Goal: Task Accomplishment & Management: Complete application form

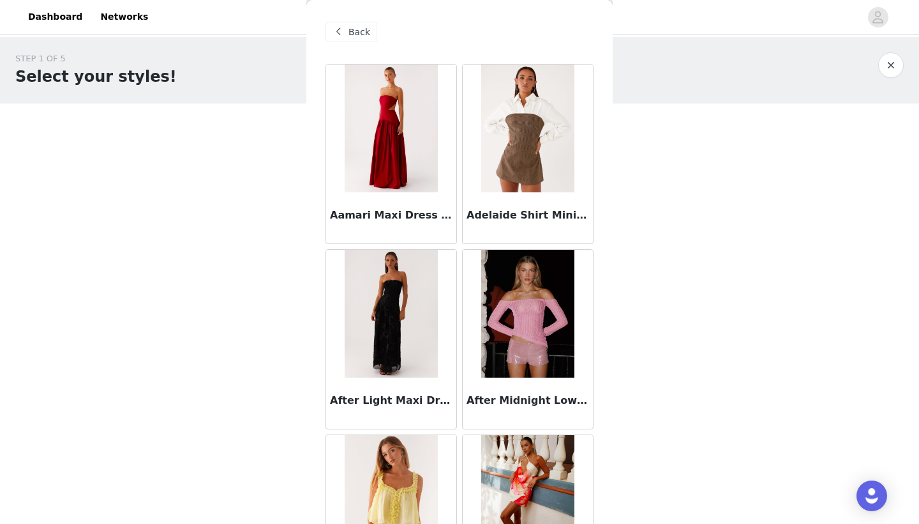
click at [808, 375] on body "Dashboard Networks STEP 1 OF 5 Select your styles! Please note that the sizes a…" at bounding box center [459, 262] width 919 height 524
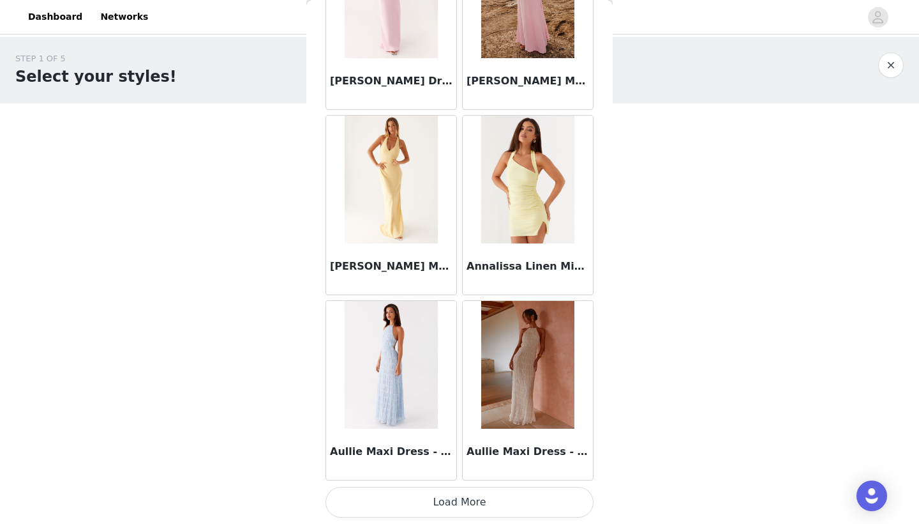
click at [477, 506] on button "Load More" at bounding box center [460, 502] width 268 height 31
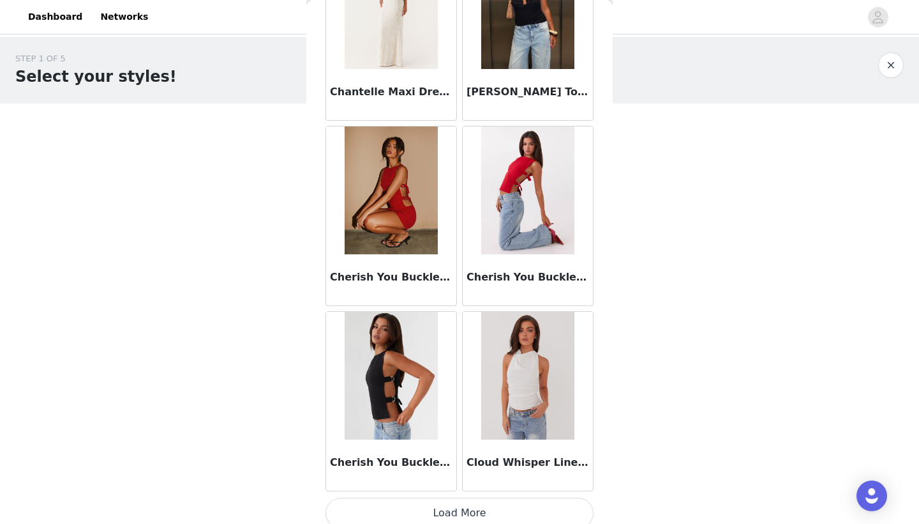
scroll to position [3272, 0]
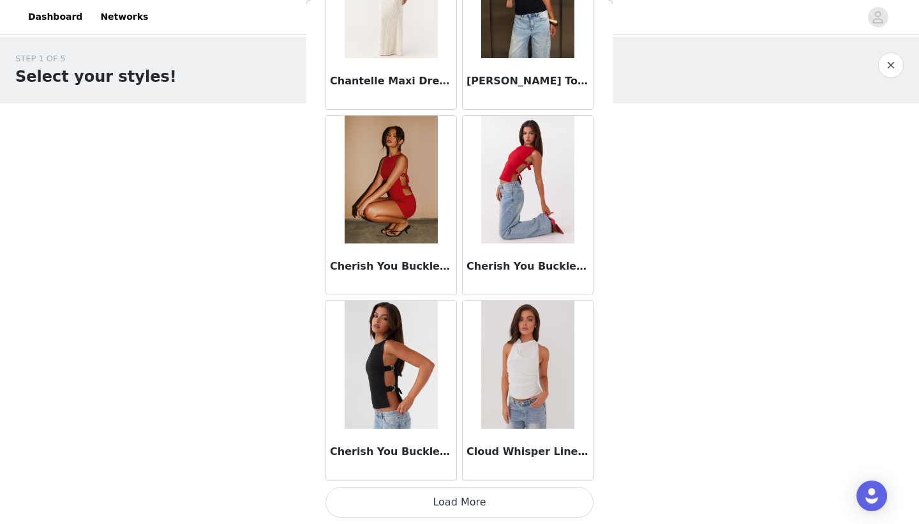
click at [478, 505] on button "Load More" at bounding box center [460, 502] width 268 height 31
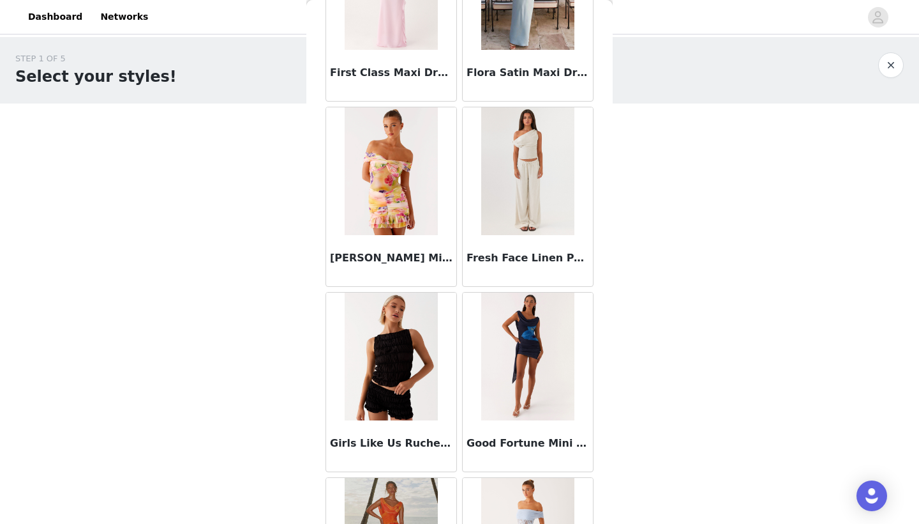
scroll to position [4958, 0]
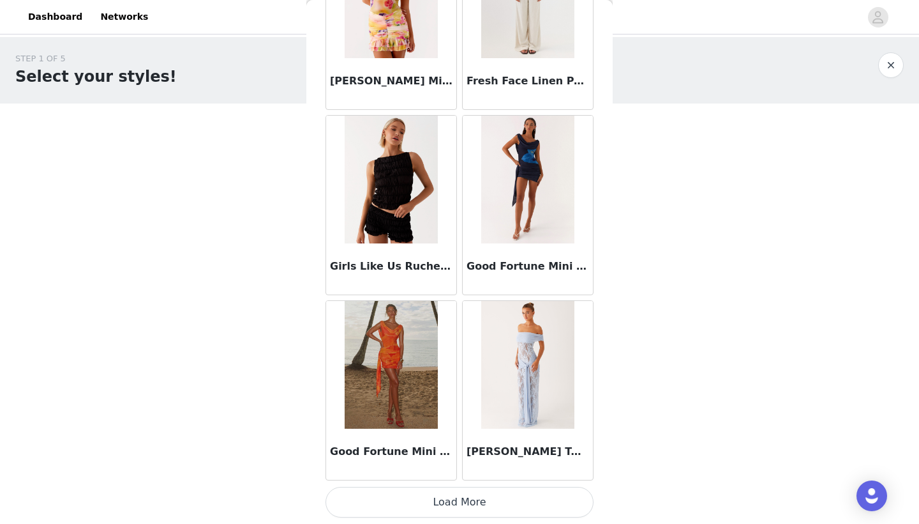
click at [446, 508] on button "Load More" at bounding box center [460, 502] width 268 height 31
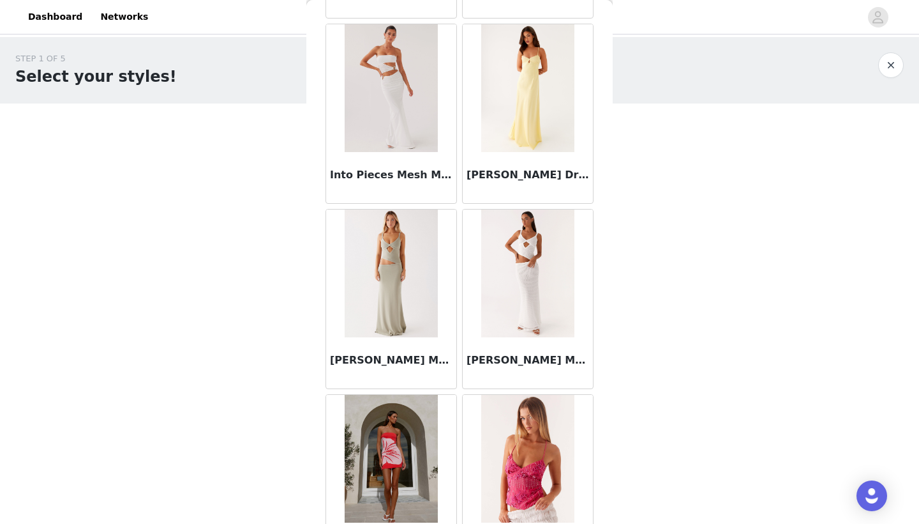
scroll to position [6159, 0]
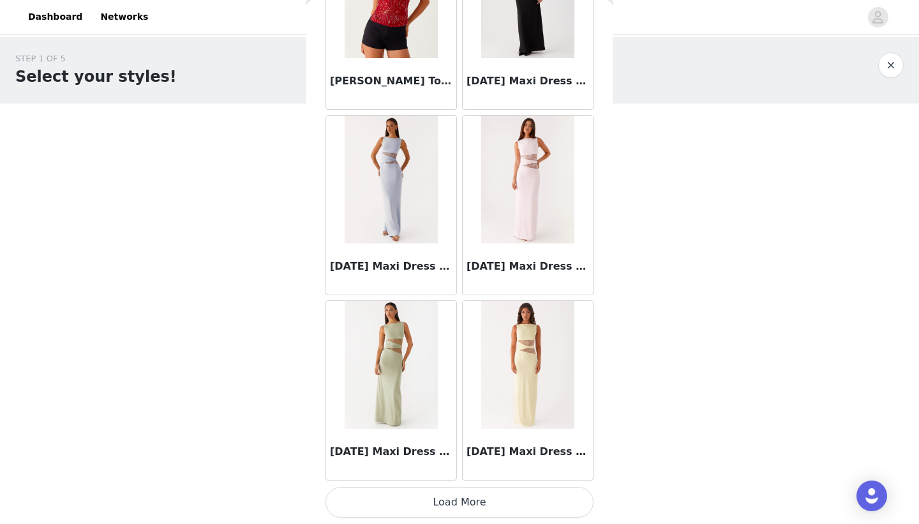
click at [433, 493] on button "Load More" at bounding box center [460, 502] width 268 height 31
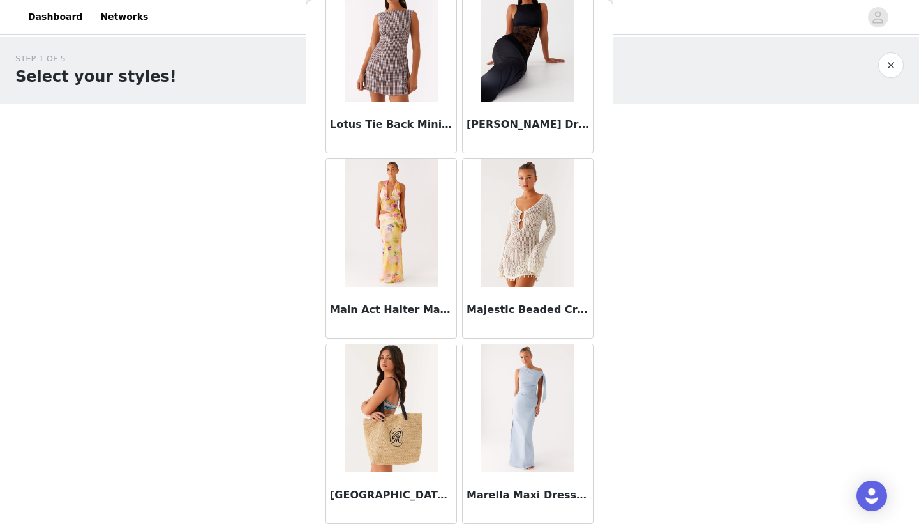
scroll to position [7869, 0]
click at [519, 106] on div "[PERSON_NAME] Dress - Black" at bounding box center [528, 126] width 130 height 51
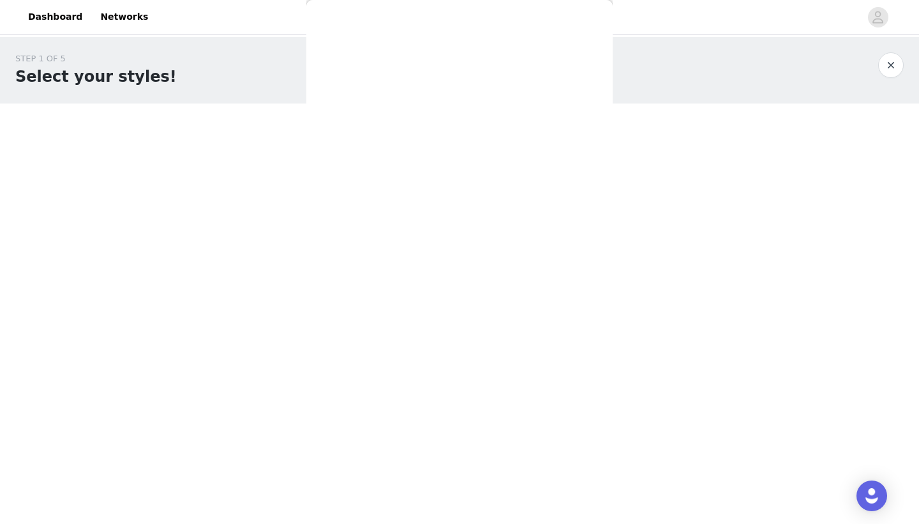
scroll to position [0, 0]
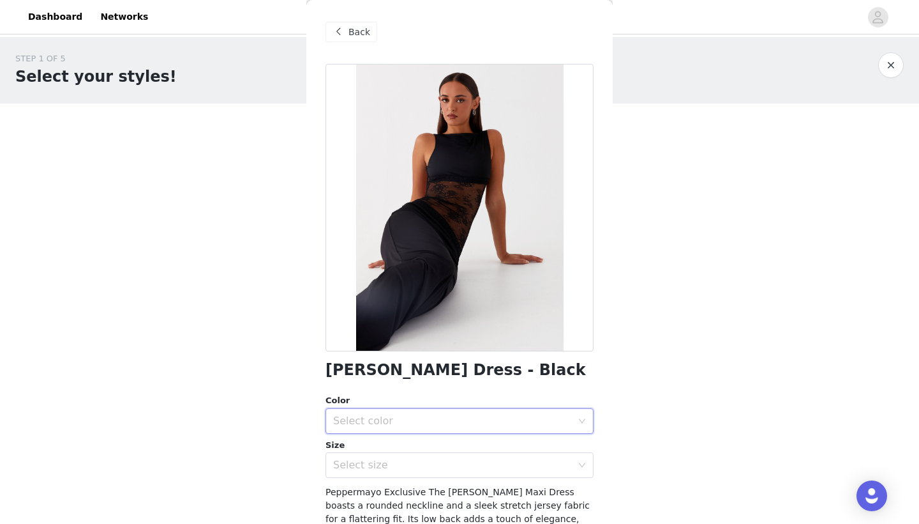
click at [410, 430] on div "Select color" at bounding box center [455, 421] width 245 height 24
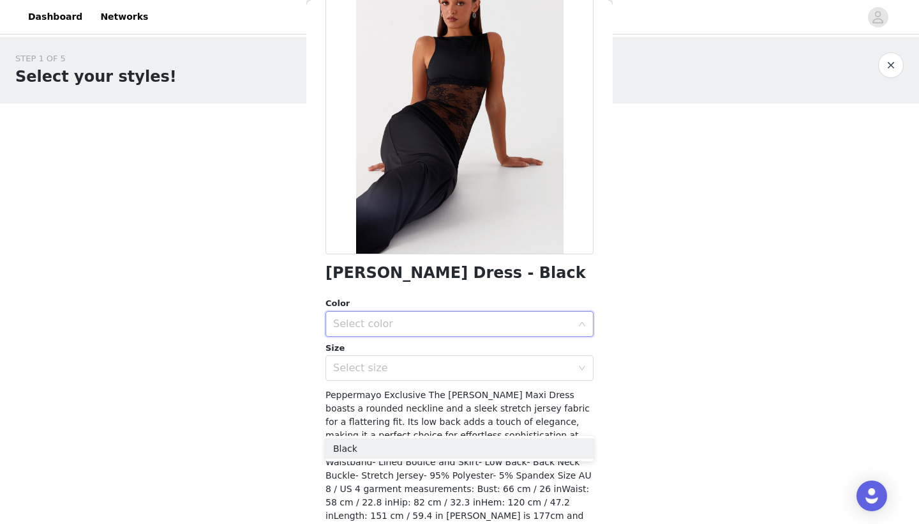
scroll to position [128, 0]
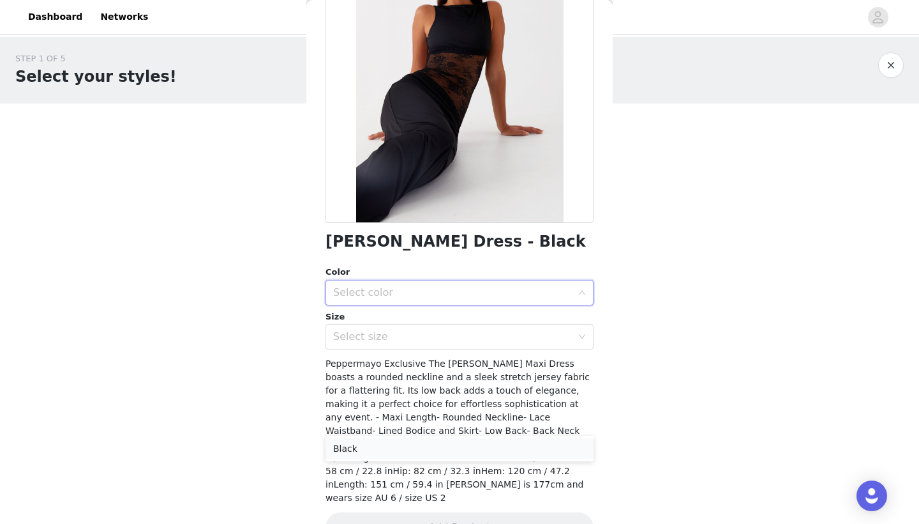
click at [413, 450] on li "Black" at bounding box center [460, 448] width 268 height 20
click at [453, 315] on div "Size" at bounding box center [460, 316] width 268 height 13
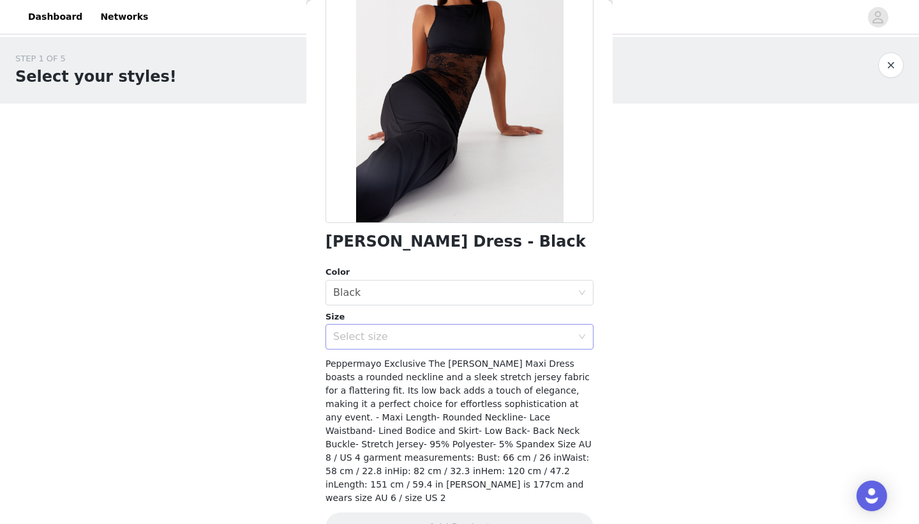
click at [453, 342] on div "Select size" at bounding box center [452, 336] width 239 height 13
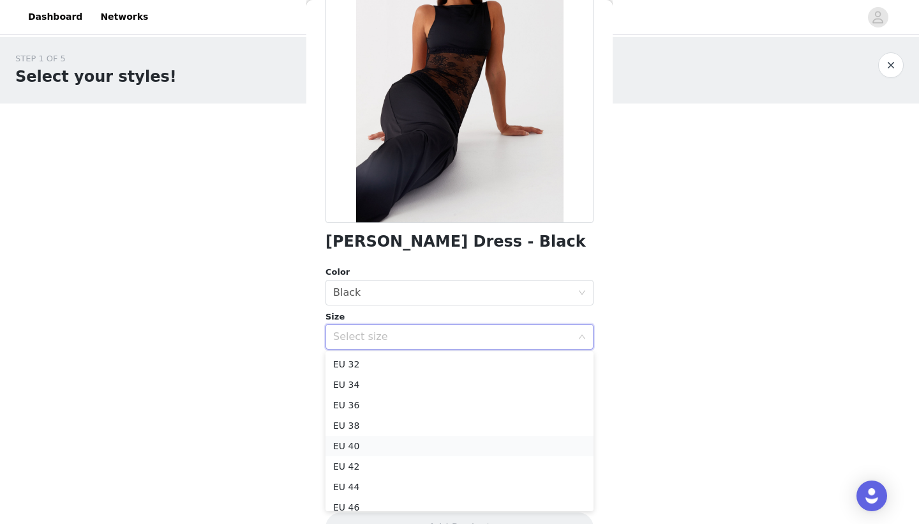
click at [391, 450] on li "EU 40" at bounding box center [460, 445] width 268 height 20
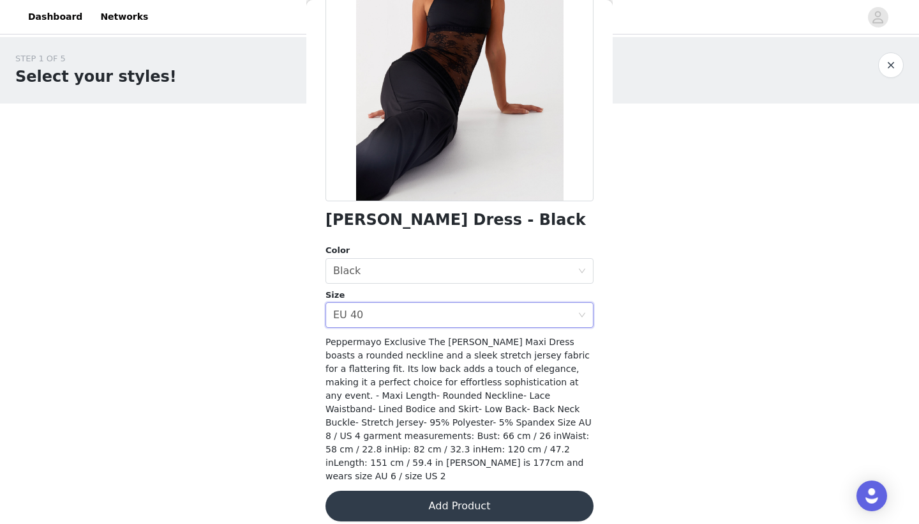
scroll to position [149, 0]
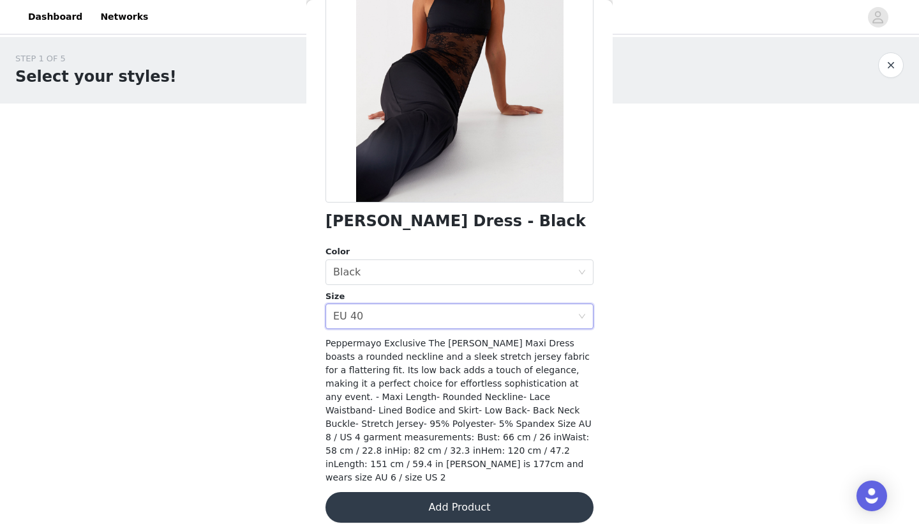
click at [414, 495] on button "Add Product" at bounding box center [460, 507] width 268 height 31
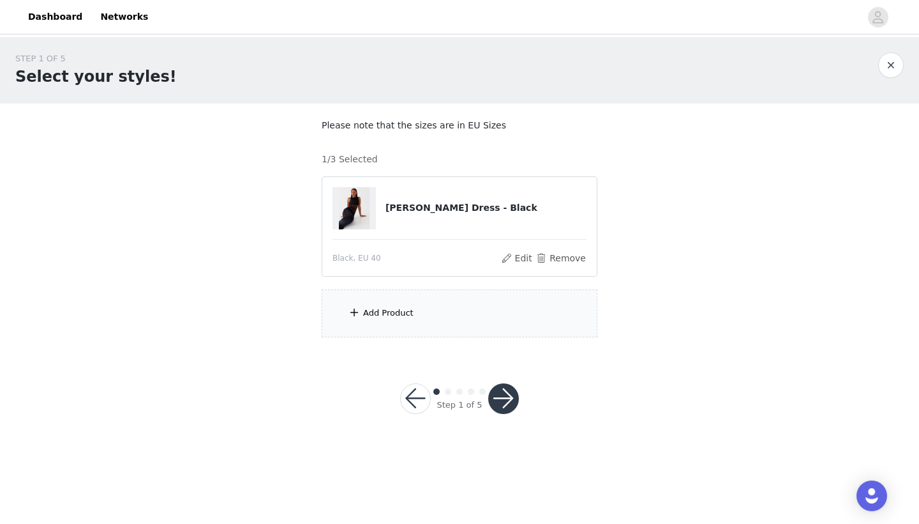
click at [434, 315] on div "Add Product" at bounding box center [460, 313] width 276 height 48
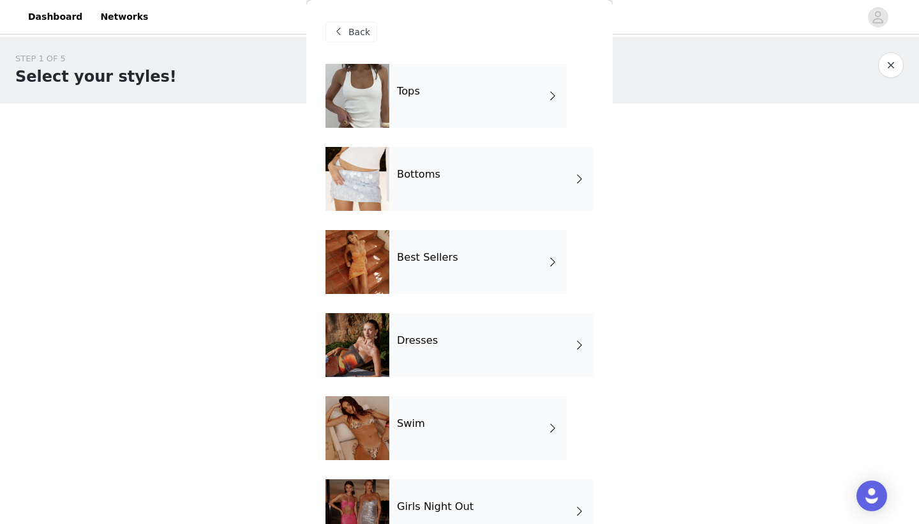
click at [457, 244] on div "Best Sellers" at bounding box center [479, 262] width 178 height 64
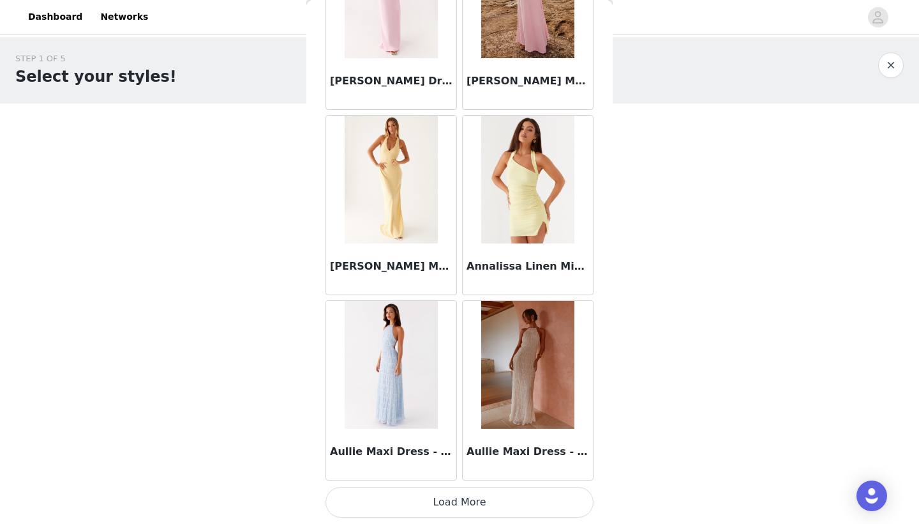
scroll to position [0, 0]
click at [460, 511] on button "Load More" at bounding box center [460, 502] width 268 height 31
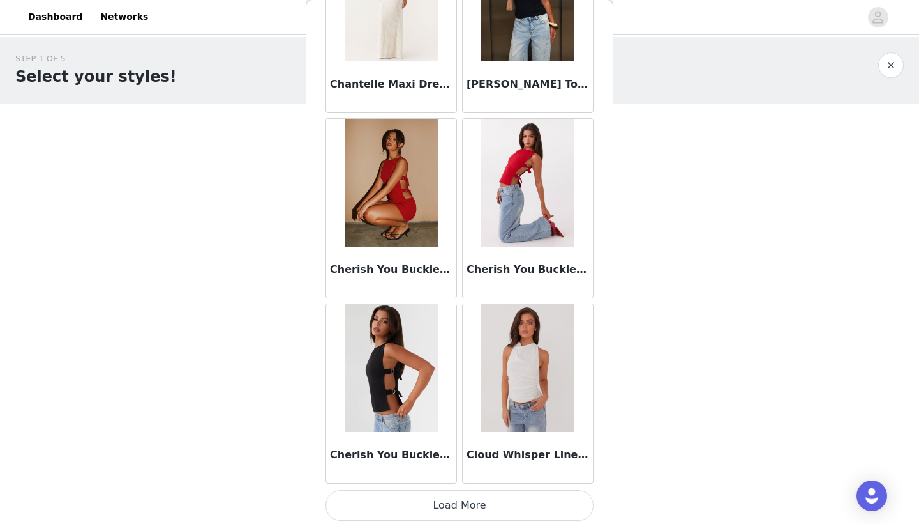
click at [462, 490] on button "Load More" at bounding box center [460, 505] width 268 height 31
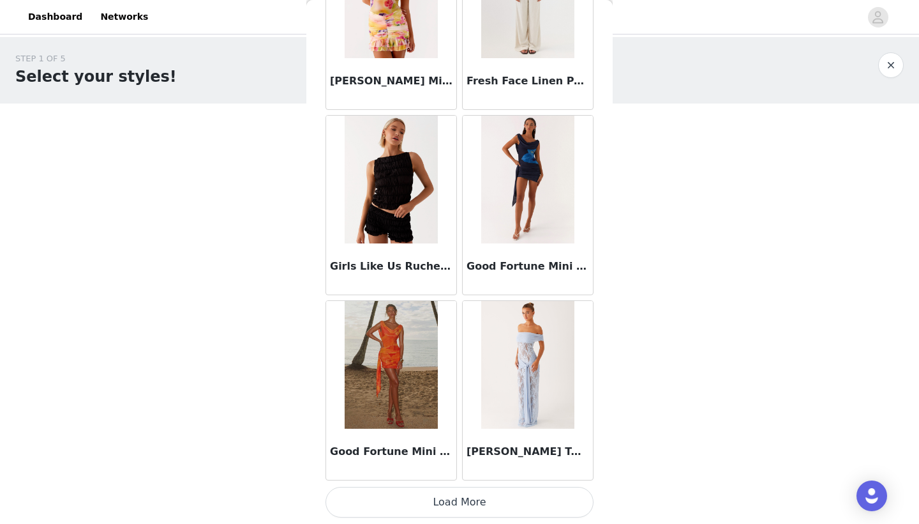
click at [453, 503] on button "Load More" at bounding box center [460, 502] width 268 height 31
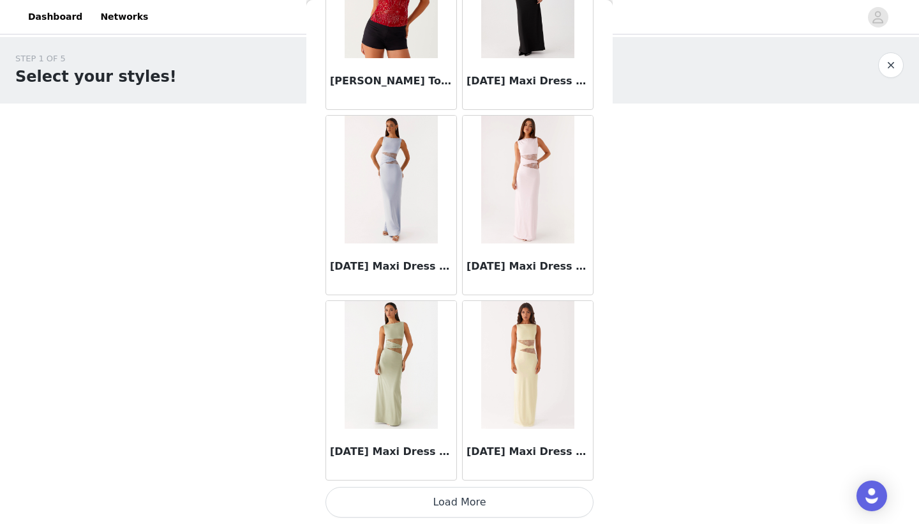
scroll to position [6986, 0]
click at [448, 497] on button "Load More" at bounding box center [460, 502] width 268 height 31
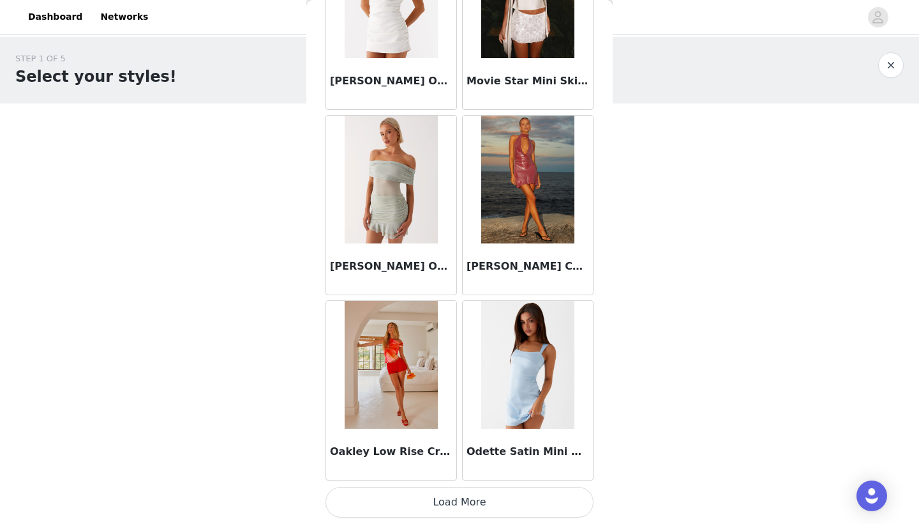
scroll to position [8837, 0]
click at [460, 497] on button "Load More" at bounding box center [460, 502] width 268 height 31
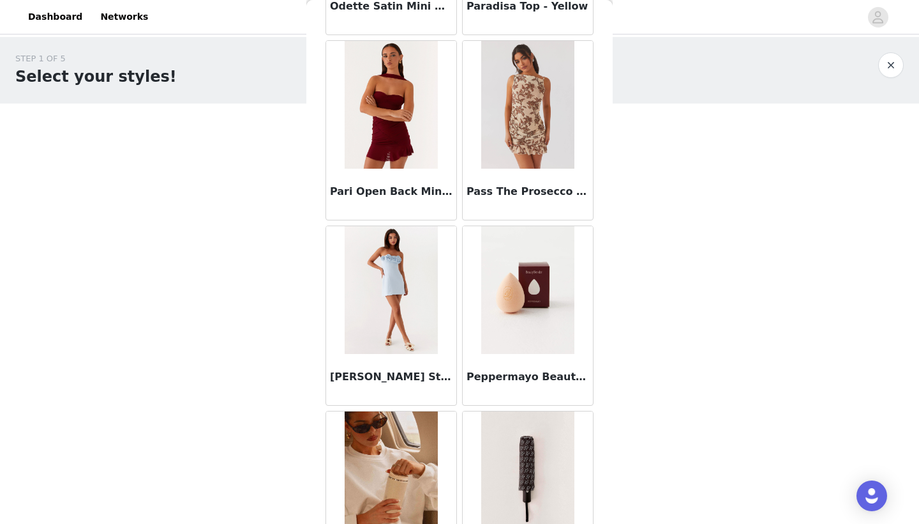
scroll to position [9655, 0]
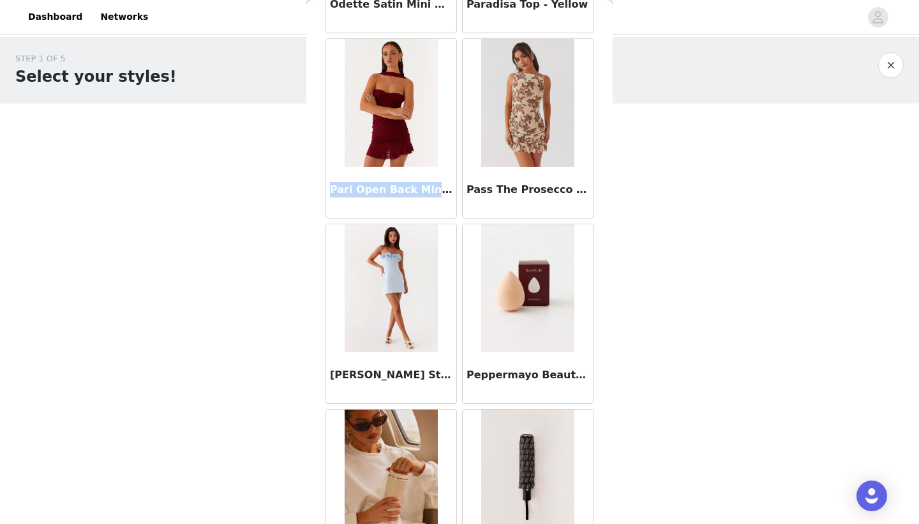
drag, startPoint x: 332, startPoint y: 191, endPoint x: 455, endPoint y: 188, distance: 122.6
click at [455, 188] on div "Pari Open Back Mini Dress - Mulberry" at bounding box center [391, 192] width 130 height 51
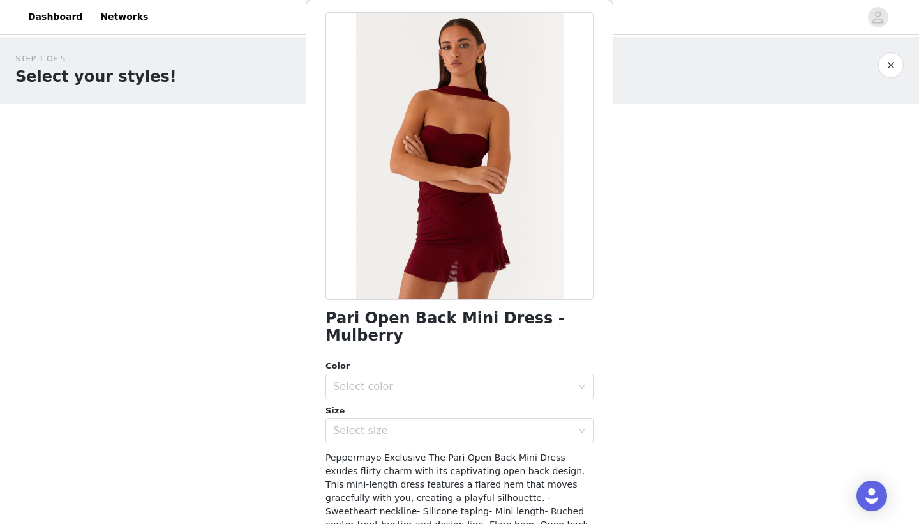
scroll to position [15, 0]
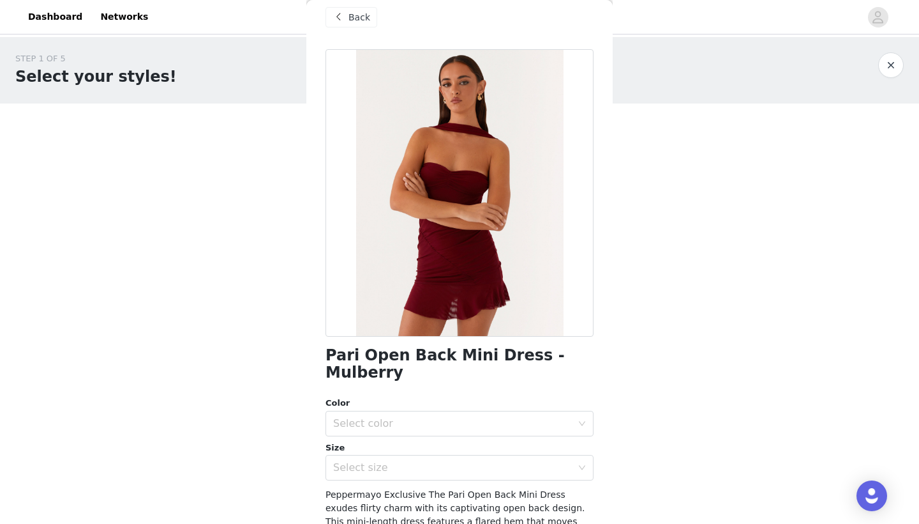
click at [366, 20] on span "Back" at bounding box center [360, 17] width 22 height 13
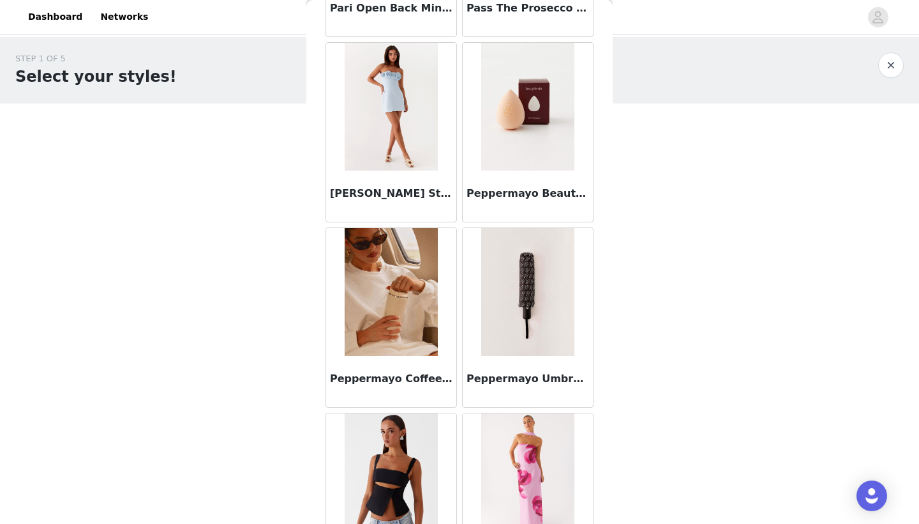
scroll to position [9837, 0]
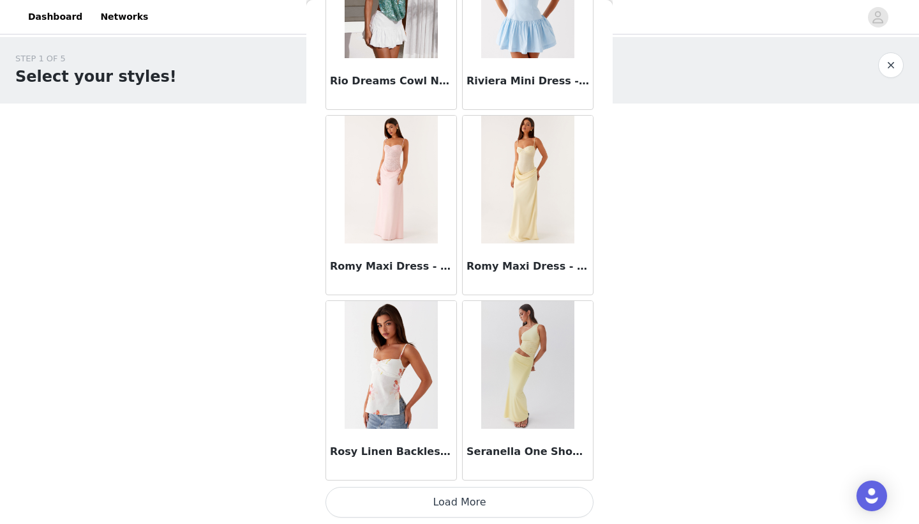
click at [465, 505] on button "Load More" at bounding box center [460, 502] width 268 height 31
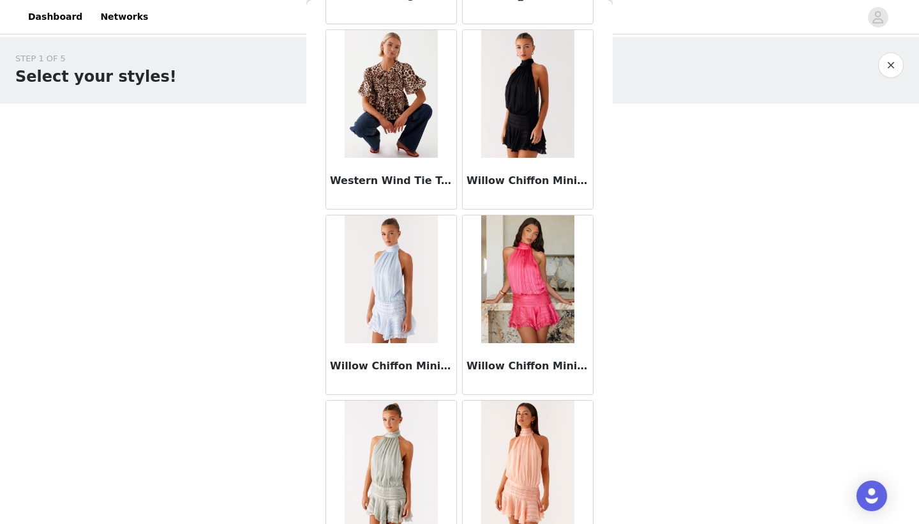
scroll to position [12458, 0]
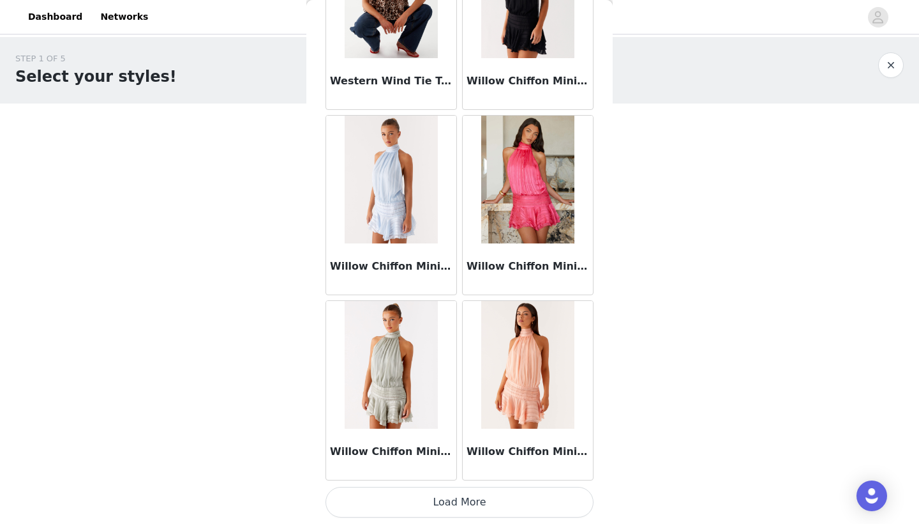
click at [479, 492] on button "Load More" at bounding box center [460, 502] width 268 height 31
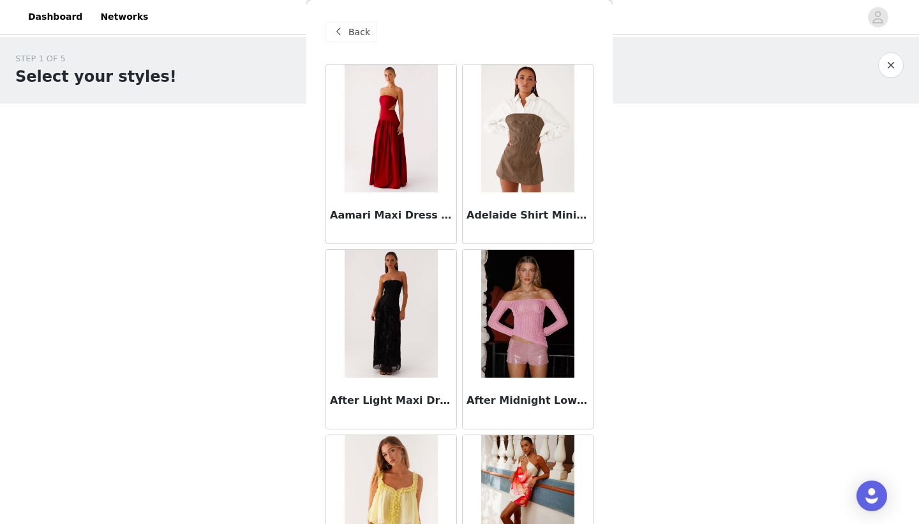
scroll to position [0, 0]
click at [344, 19] on div "Back" at bounding box center [460, 32] width 268 height 64
click at [347, 27] on div "Back" at bounding box center [352, 32] width 52 height 20
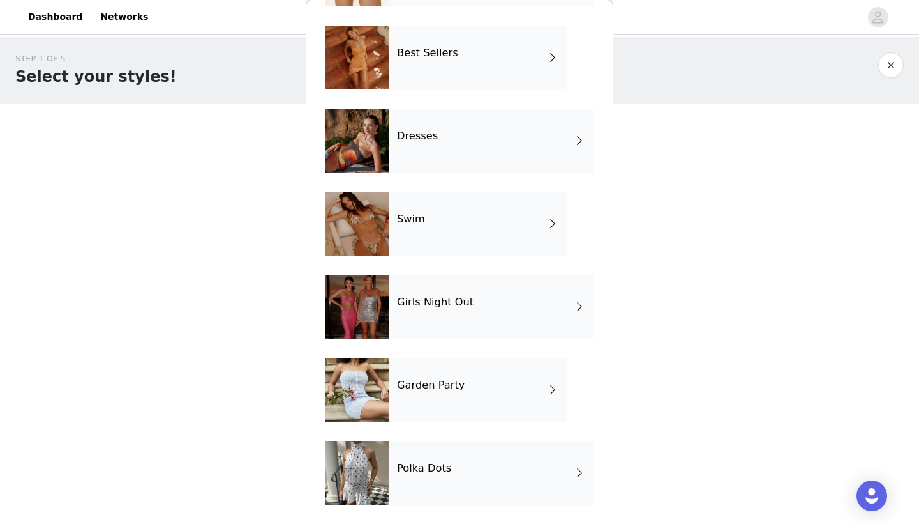
scroll to position [204, 0]
click at [426, 481] on div "Polka Dots" at bounding box center [492, 473] width 204 height 64
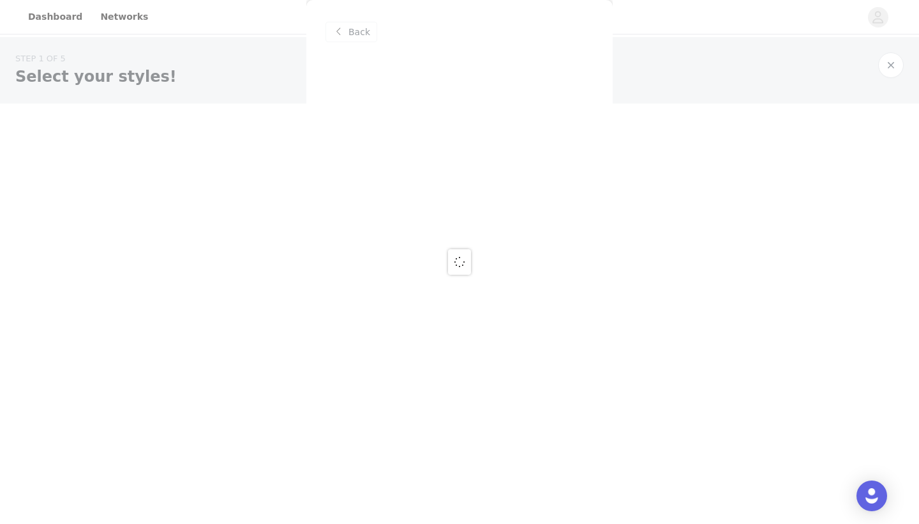
scroll to position [0, 0]
click at [426, 481] on div at bounding box center [459, 262] width 919 height 524
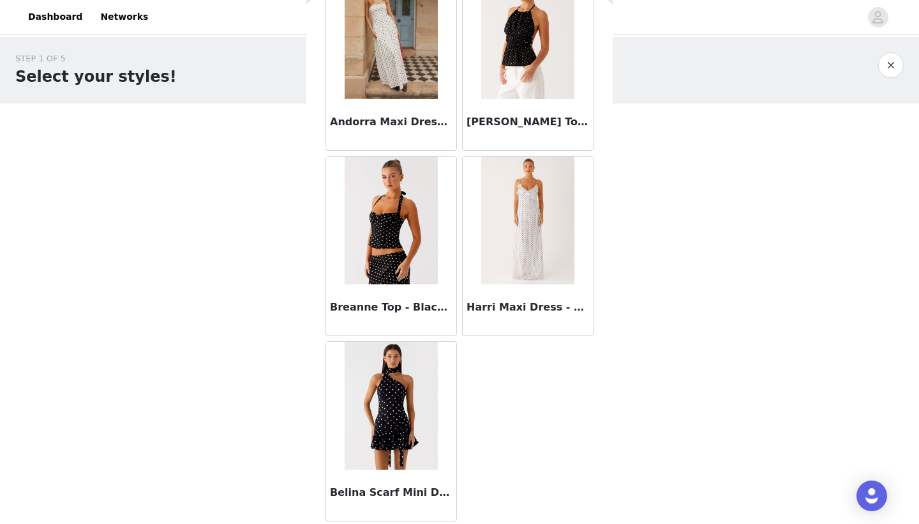
scroll to position [1019, 0]
drag, startPoint x: 332, startPoint y: 492, endPoint x: 496, endPoint y: 482, distance: 163.8
click at [423, 439] on img at bounding box center [391, 406] width 93 height 128
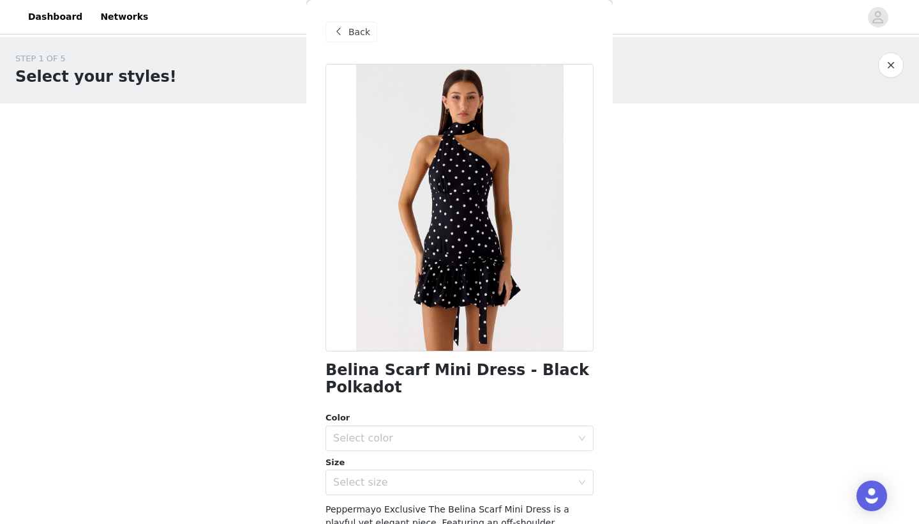
scroll to position [82, 0]
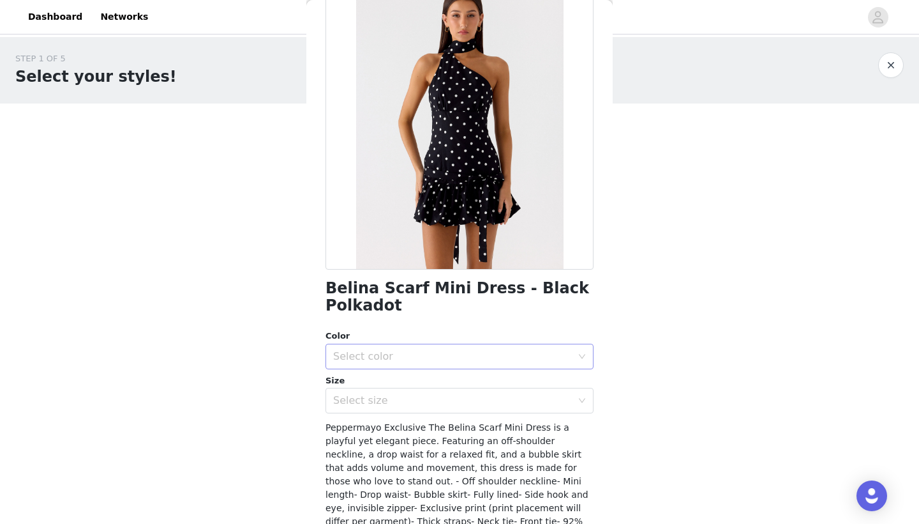
click at [521, 358] on div "Select color" at bounding box center [452, 356] width 239 height 13
click at [481, 387] on li "Black Polkadot" at bounding box center [460, 384] width 268 height 20
click at [488, 411] on div "Select size" at bounding box center [455, 400] width 245 height 24
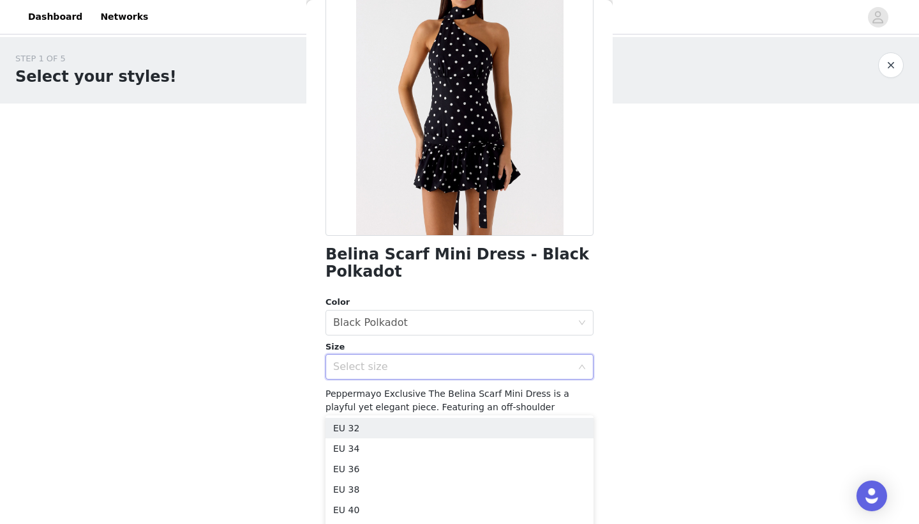
scroll to position [124, 0]
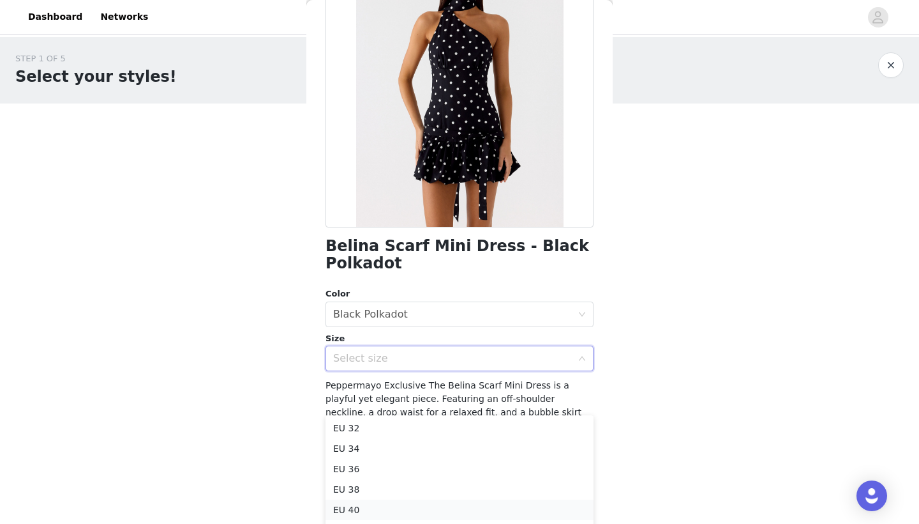
click at [474, 512] on li "EU 40" at bounding box center [460, 509] width 268 height 20
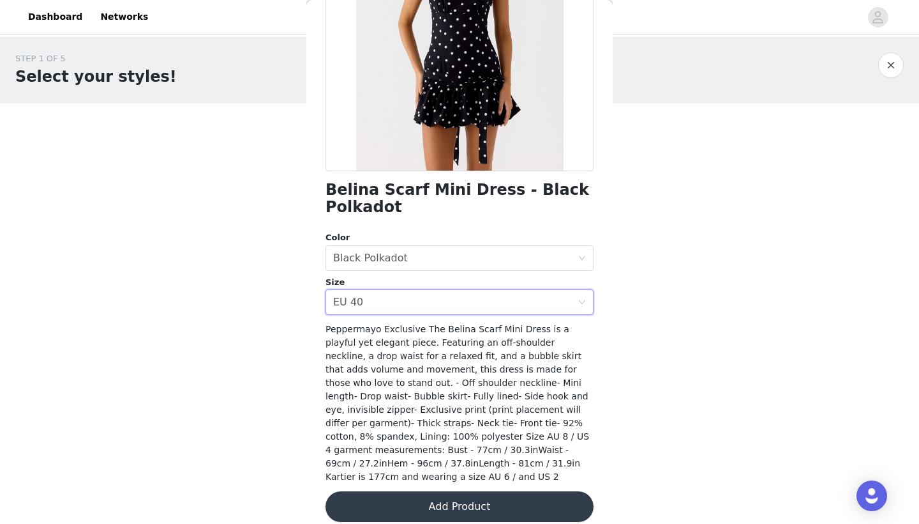
scroll to position [0, 0]
click at [469, 495] on button "Add Product" at bounding box center [460, 507] width 268 height 31
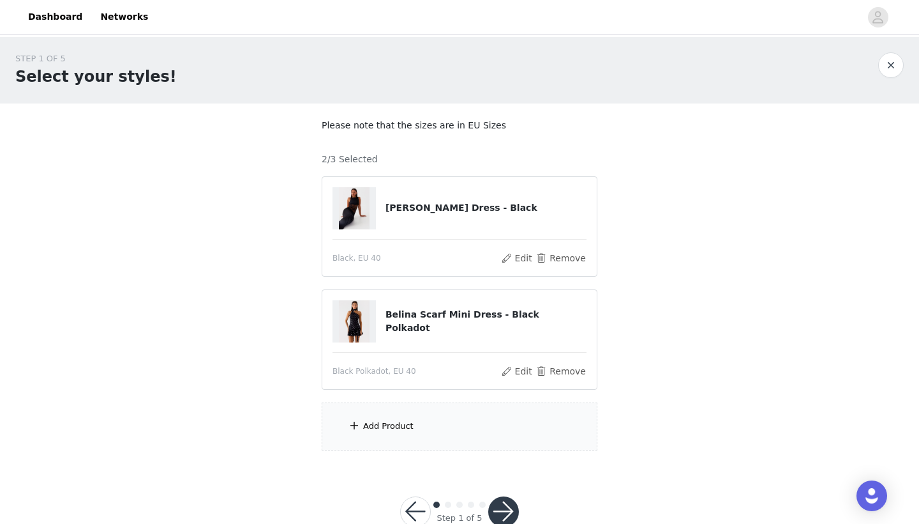
click at [469, 423] on div "Add Product" at bounding box center [460, 426] width 276 height 48
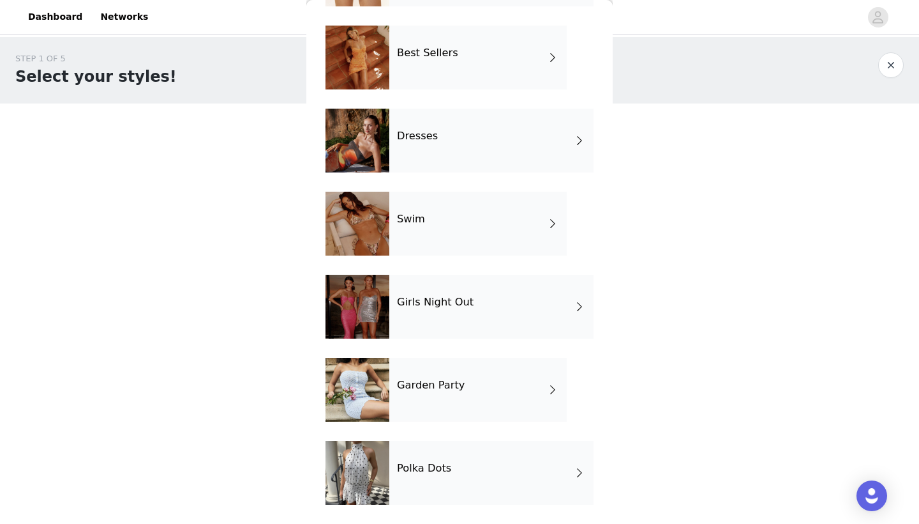
click at [482, 394] on div "Garden Party" at bounding box center [479, 390] width 178 height 64
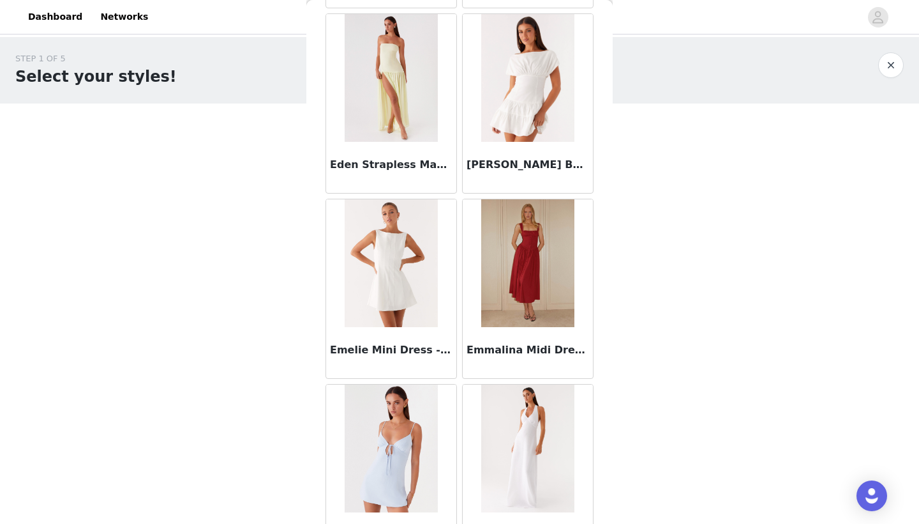
scroll to position [1349, 0]
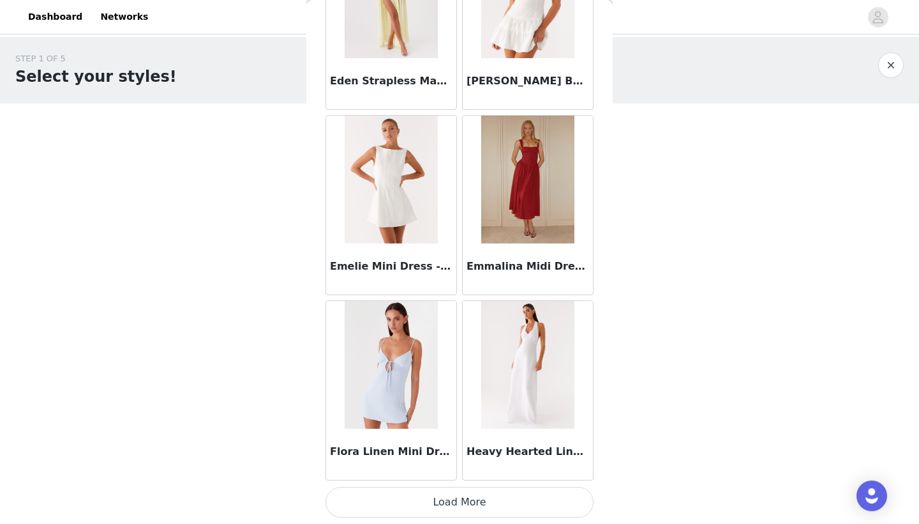
click at [467, 502] on button "Load More" at bounding box center [460, 502] width 268 height 31
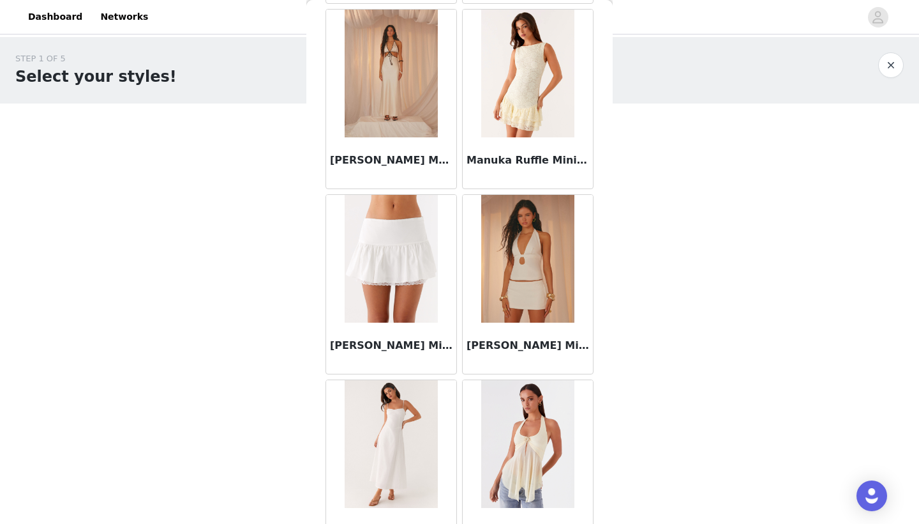
scroll to position [2469, 0]
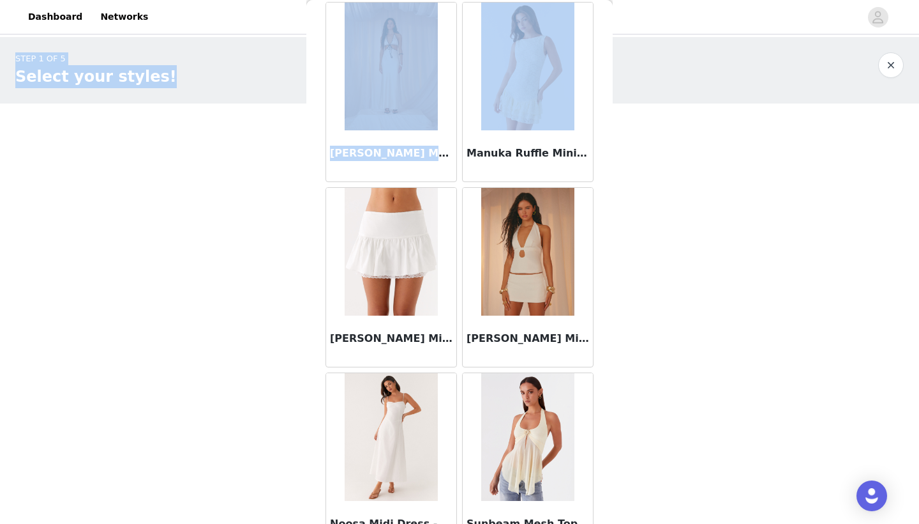
drag, startPoint x: 469, startPoint y: 153, endPoint x: 718, endPoint y: 23, distance: 280.7
click at [718, 23] on div "Dashboard Networks STEP 1 OF 5 Select your styles! Please note that the sizes a…" at bounding box center [459, 278] width 919 height 557
click at [702, 167] on div "STEP 1 OF 5 Select your styles! Please note that the sizes are in EU Sizes 2/3 …" at bounding box center [459, 251] width 919 height 428
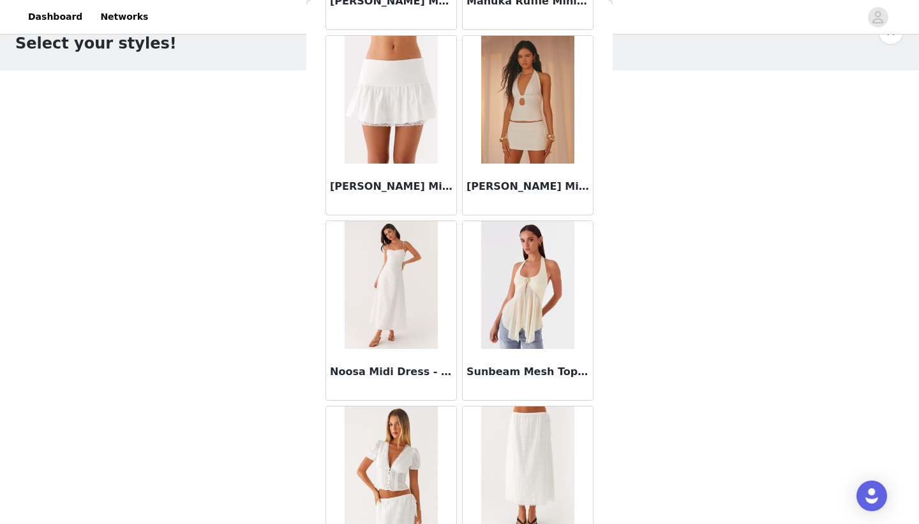
scroll to position [2229, 0]
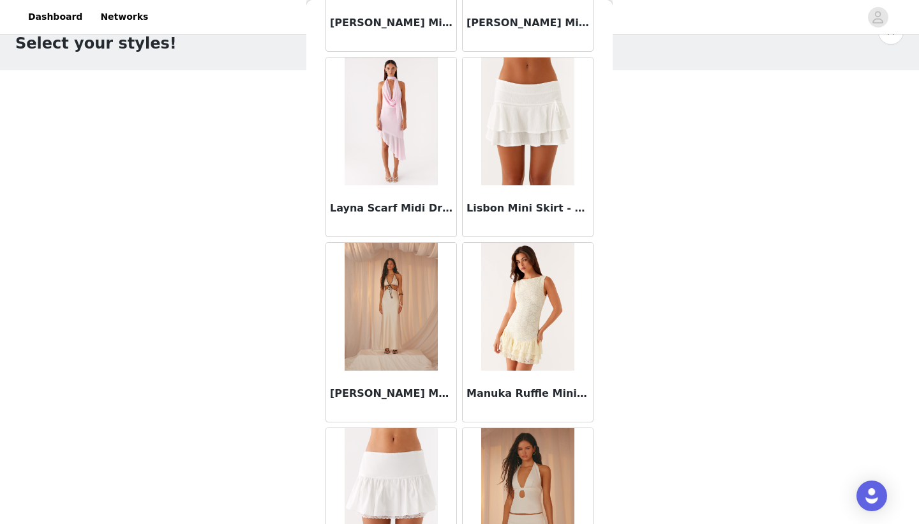
click at [534, 289] on img at bounding box center [527, 307] width 93 height 128
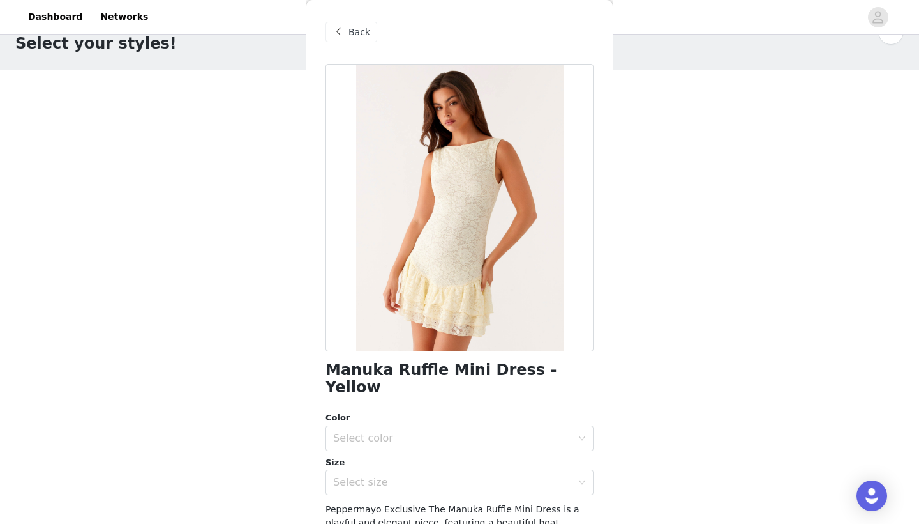
scroll to position [84, 0]
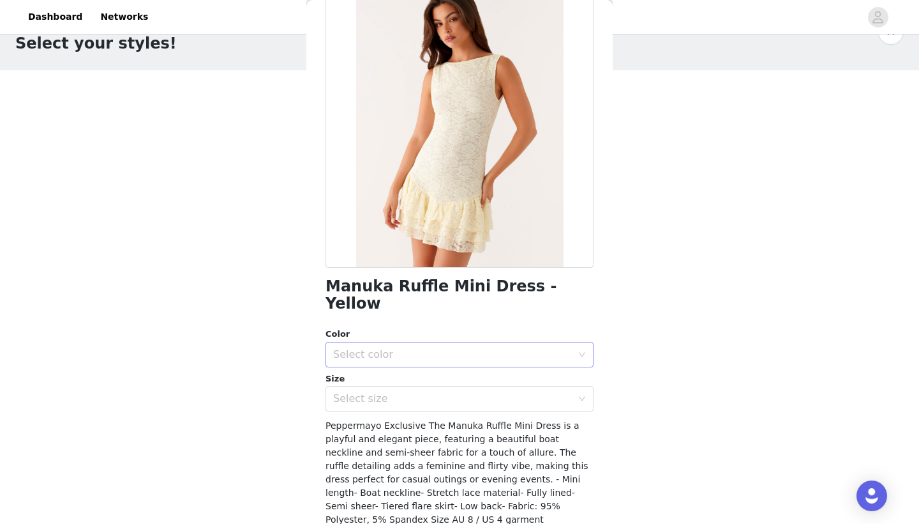
click at [413, 348] on div "Select color" at bounding box center [452, 354] width 239 height 13
click at [409, 370] on li "Yellow" at bounding box center [460, 364] width 268 height 20
click at [411, 392] on div "Select size" at bounding box center [452, 398] width 239 height 13
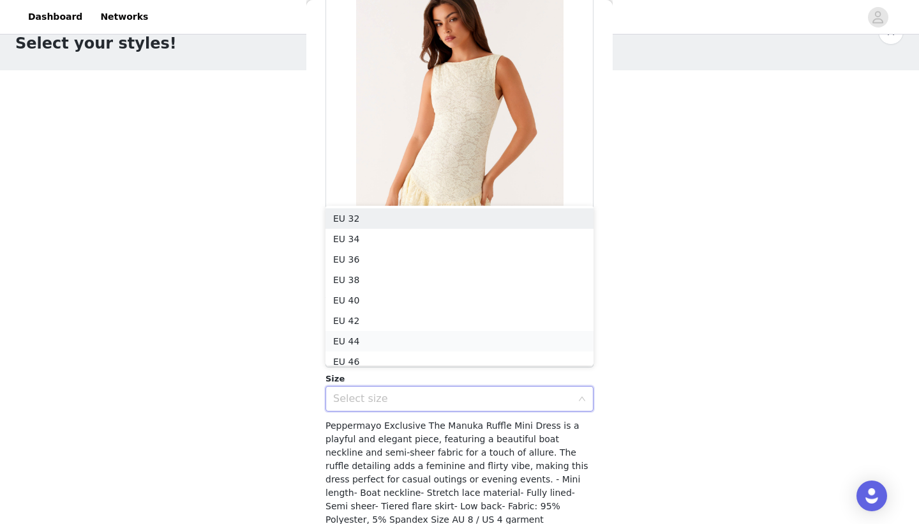
scroll to position [6, 0]
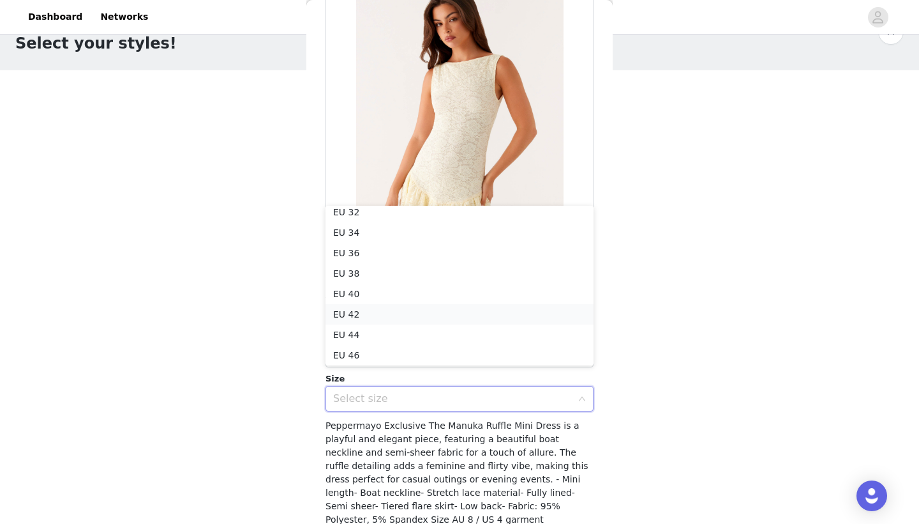
click at [394, 310] on li "EU 42" at bounding box center [460, 314] width 268 height 20
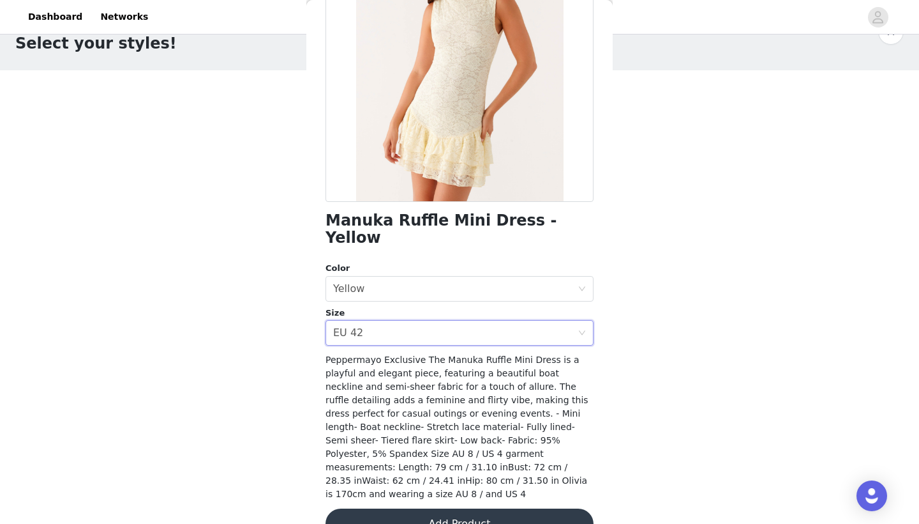
scroll to position [149, 0]
click at [398, 509] on button "Add Product" at bounding box center [460, 524] width 268 height 31
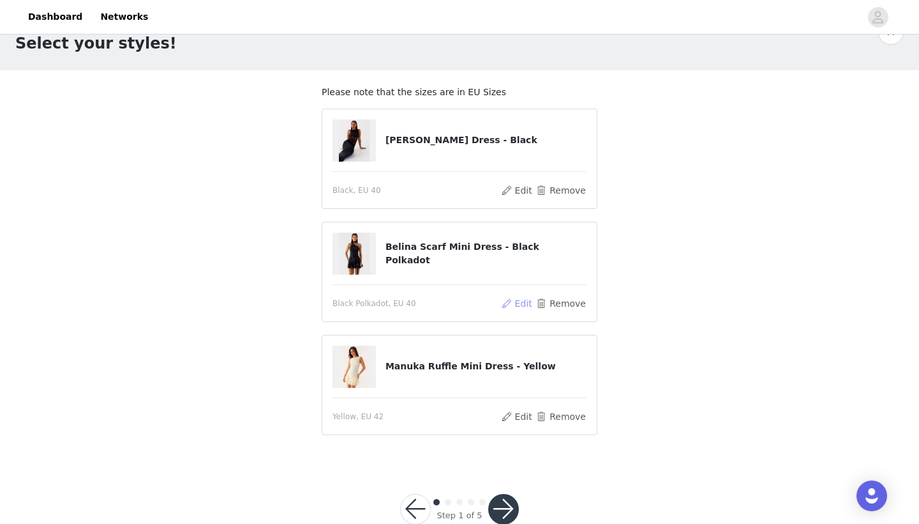
click at [510, 299] on button "Edit" at bounding box center [517, 303] width 33 height 15
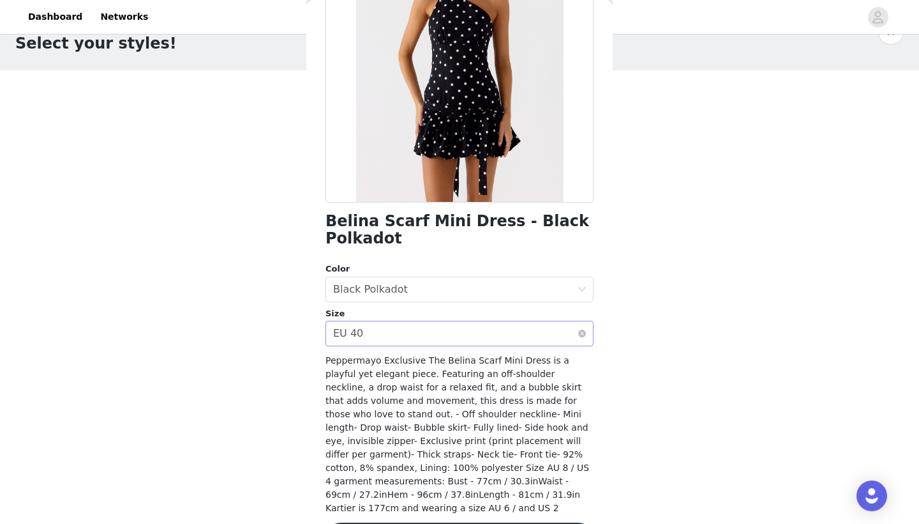
click at [462, 336] on div "Select size EU 40" at bounding box center [455, 333] width 245 height 24
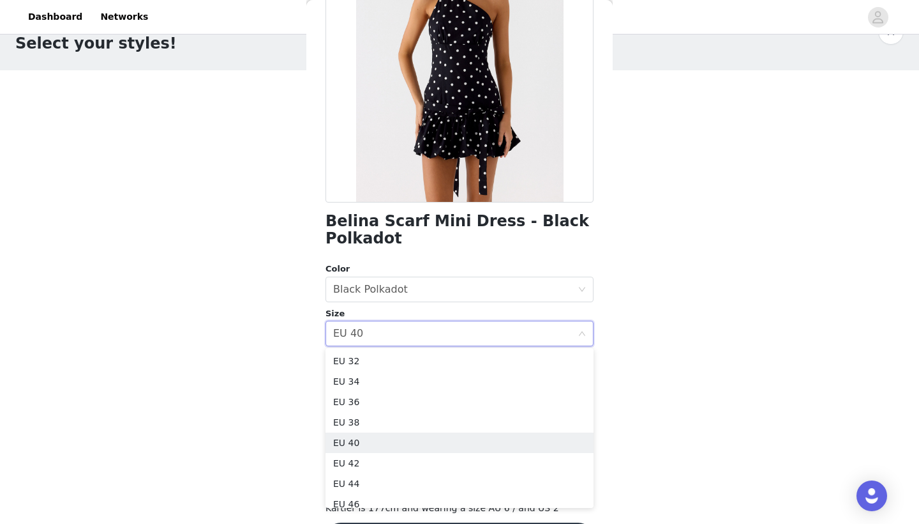
click at [291, 407] on div "STEP 1 OF 5 Select your styles! Please note that the sizes are in EU Sizes Luci…" at bounding box center [459, 233] width 919 height 459
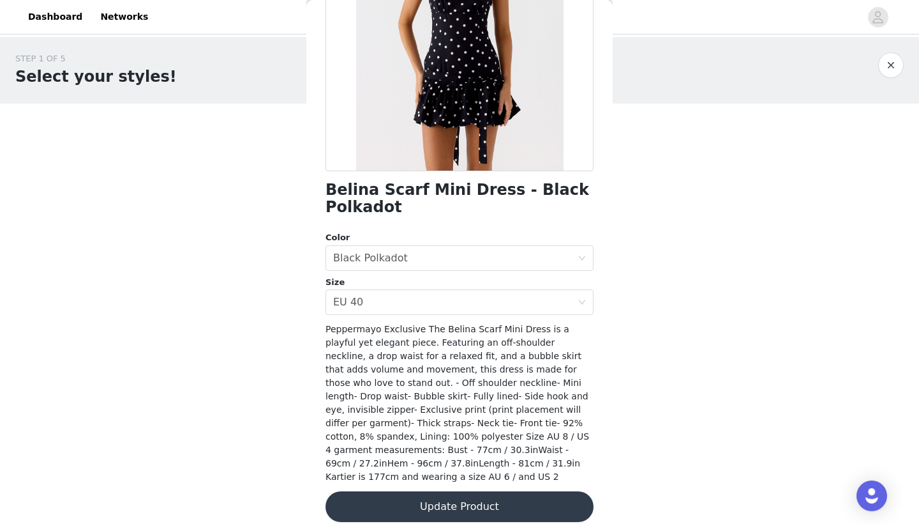
scroll to position [179, 0]
click at [365, 300] on div "Select size EU 40" at bounding box center [455, 303] width 245 height 24
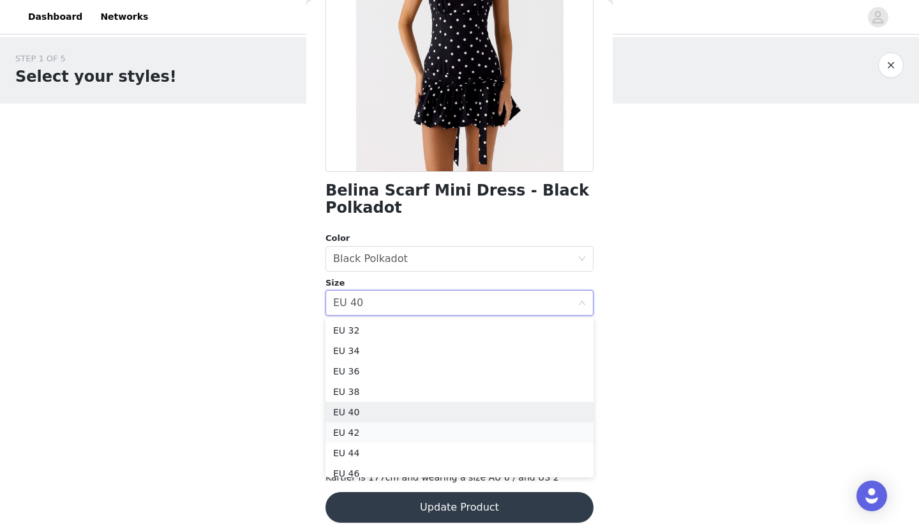
click at [378, 428] on li "EU 42" at bounding box center [460, 432] width 268 height 20
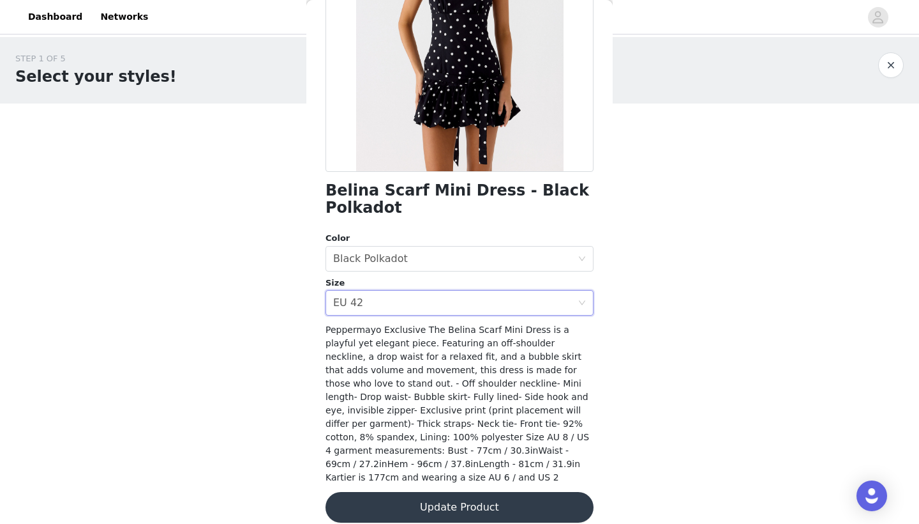
click at [430, 504] on button "Update Product" at bounding box center [460, 507] width 268 height 31
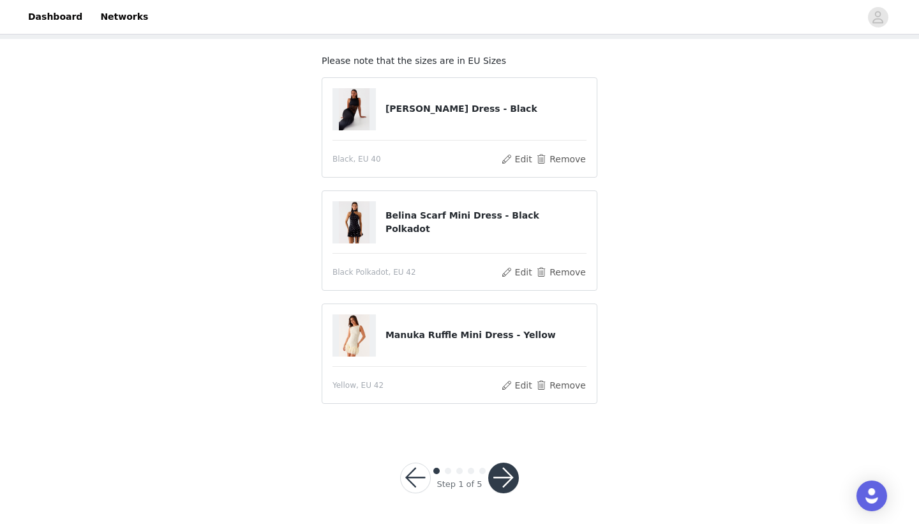
scroll to position [64, 0]
click at [550, 388] on button "Remove" at bounding box center [561, 385] width 51 height 15
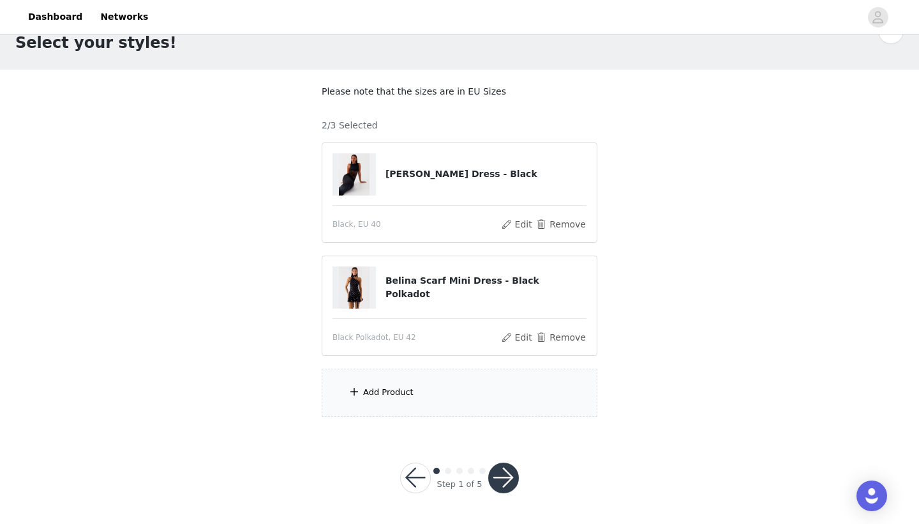
scroll to position [33, 0]
click at [516, 379] on div "Add Product" at bounding box center [460, 393] width 276 height 48
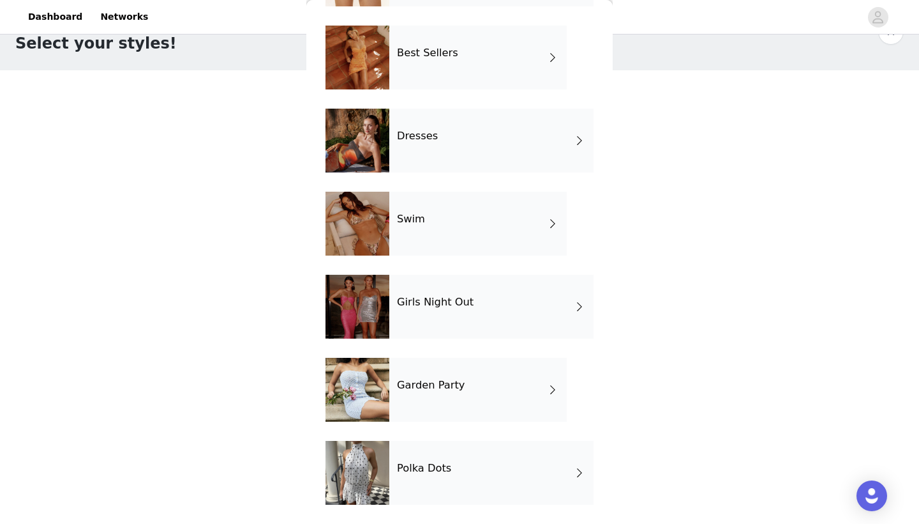
scroll to position [204, 0]
click at [450, 315] on div "Girls Night Out" at bounding box center [492, 307] width 204 height 64
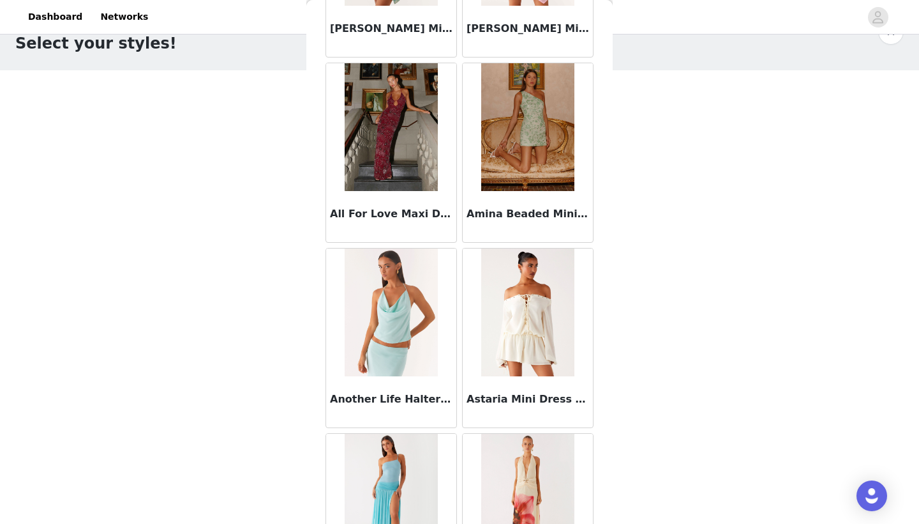
scroll to position [746, 0]
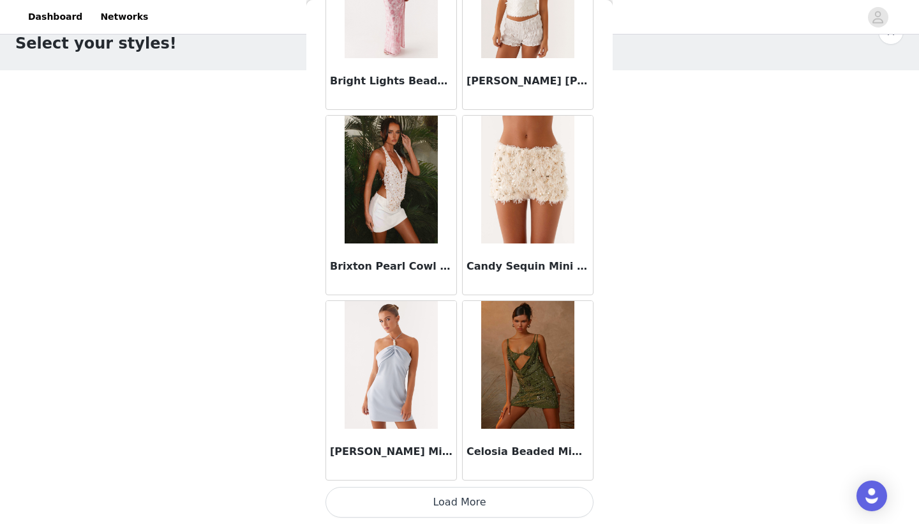
click at [462, 499] on button "Load More" at bounding box center [460, 502] width 268 height 31
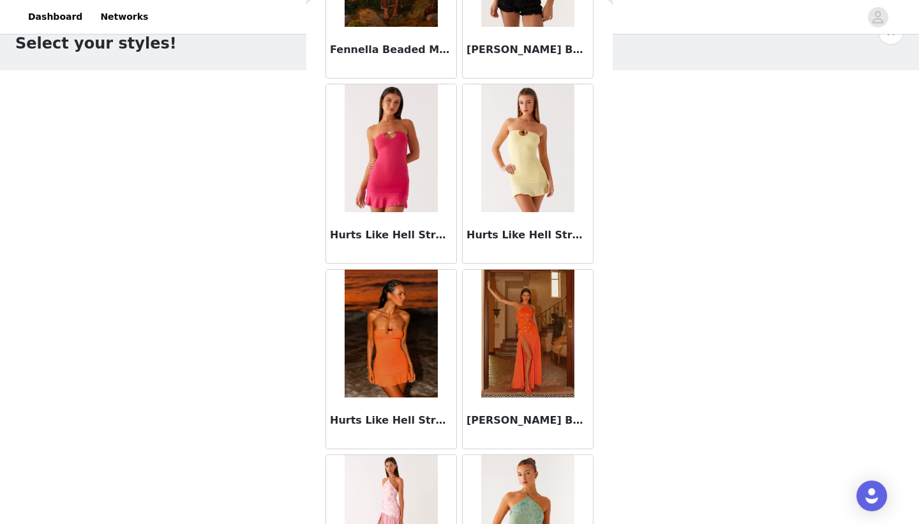
scroll to position [2944, 0]
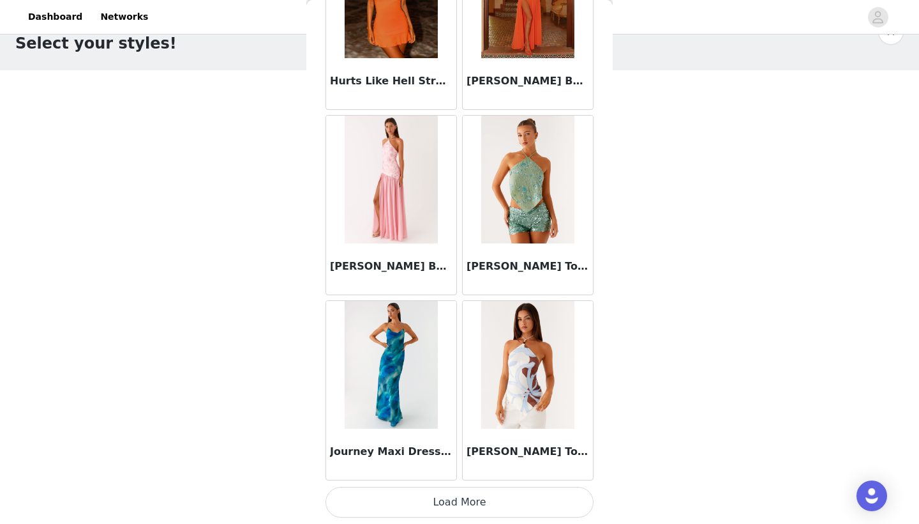
click at [452, 512] on button "Load More" at bounding box center [460, 502] width 268 height 31
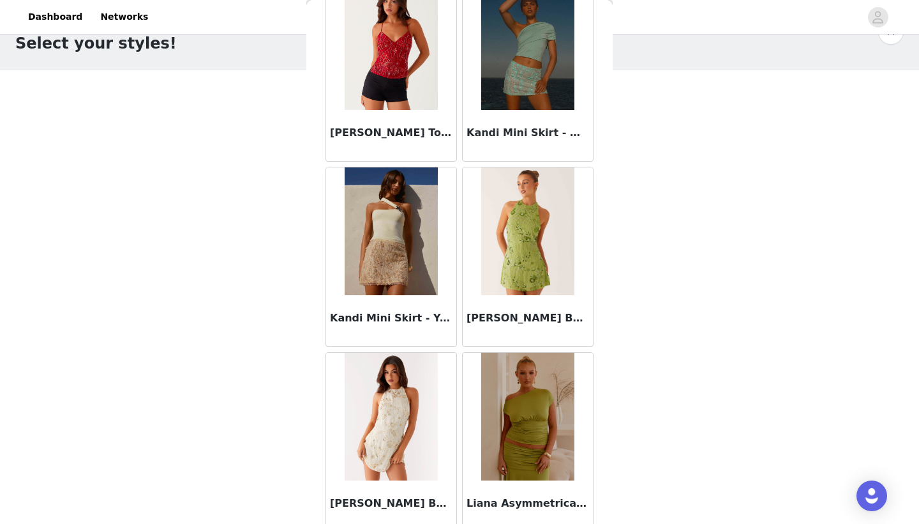
scroll to position [4354, 0]
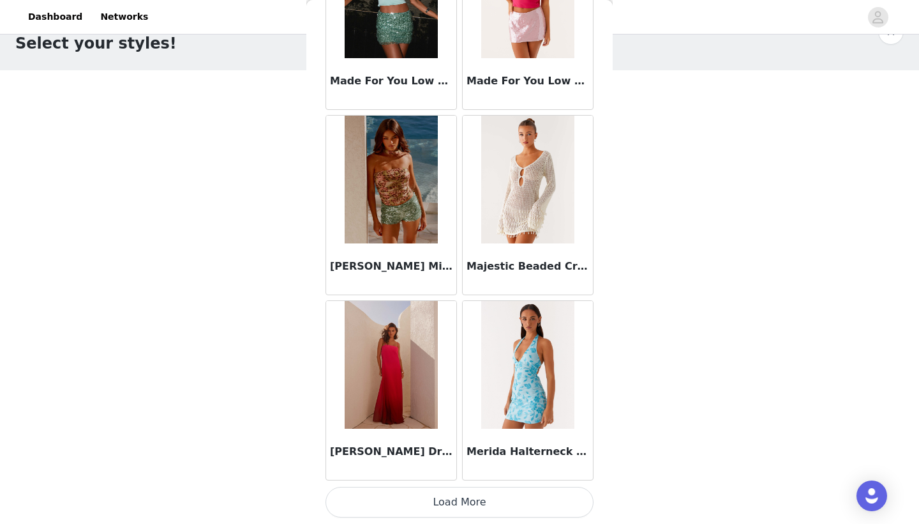
click at [453, 498] on button "Load More" at bounding box center [460, 502] width 268 height 31
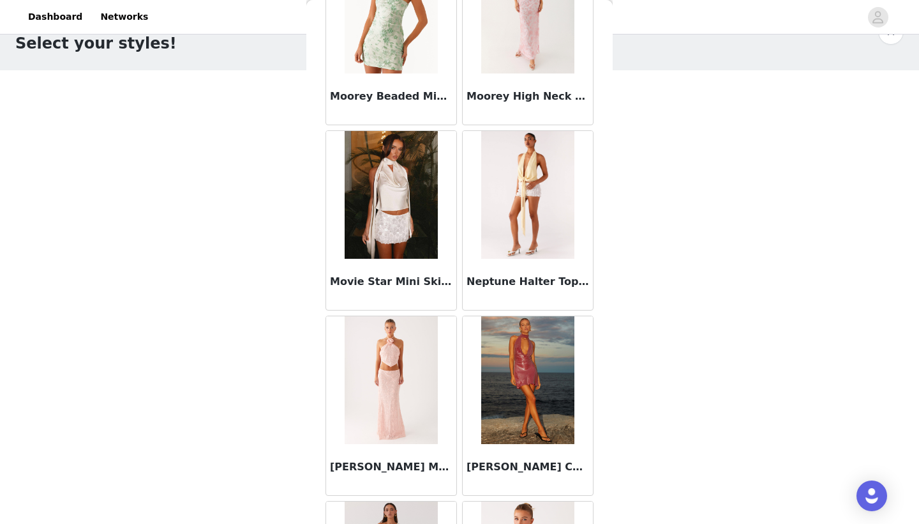
scroll to position [6127, 0]
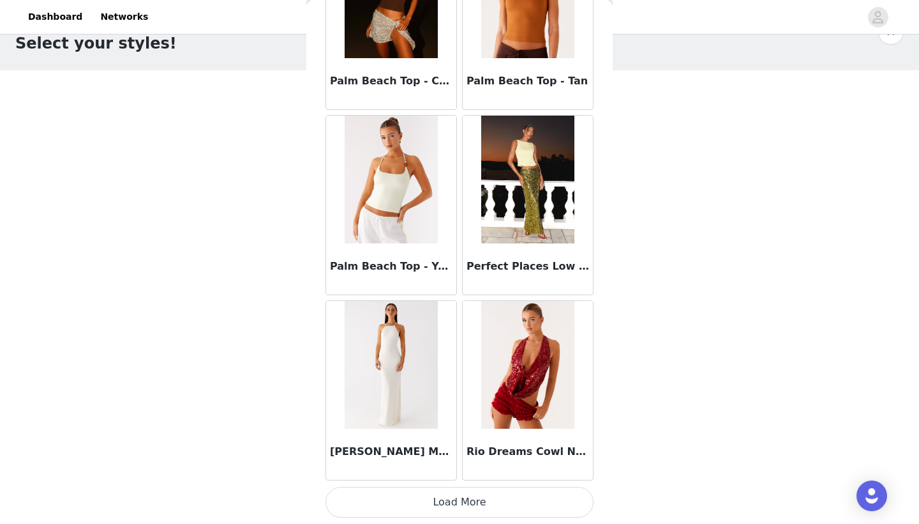
click at [455, 495] on button "Load More" at bounding box center [460, 502] width 268 height 31
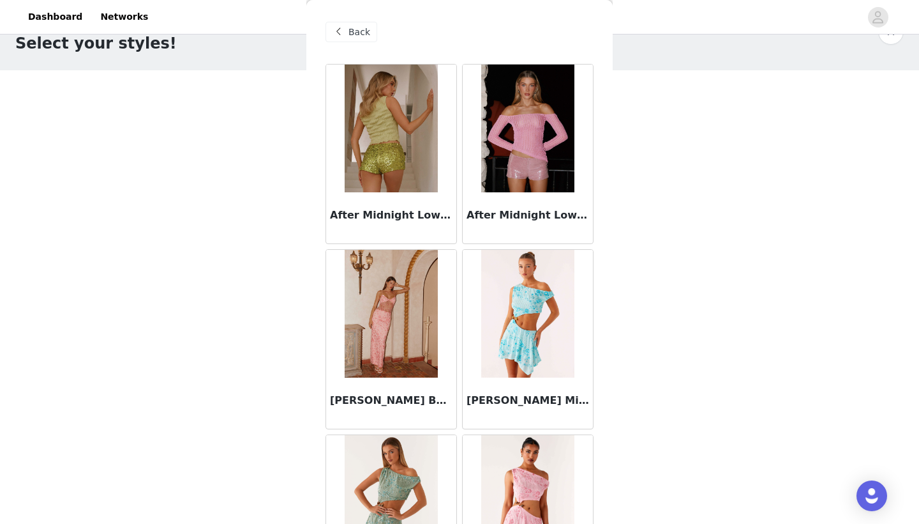
scroll to position [-1, 0]
click at [337, 34] on span at bounding box center [338, 31] width 15 height 15
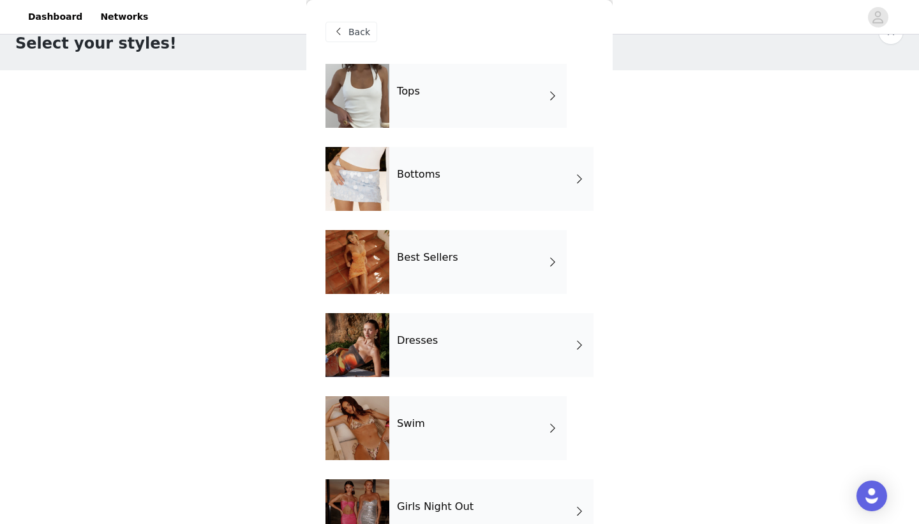
scroll to position [0, 0]
click at [501, 112] on div "Tops" at bounding box center [479, 96] width 178 height 64
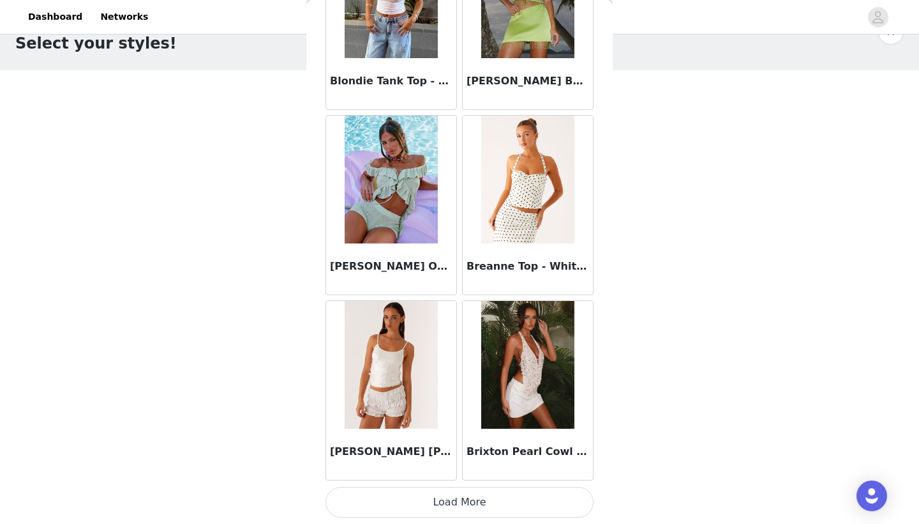
click at [441, 500] on button "Load More" at bounding box center [460, 502] width 268 height 31
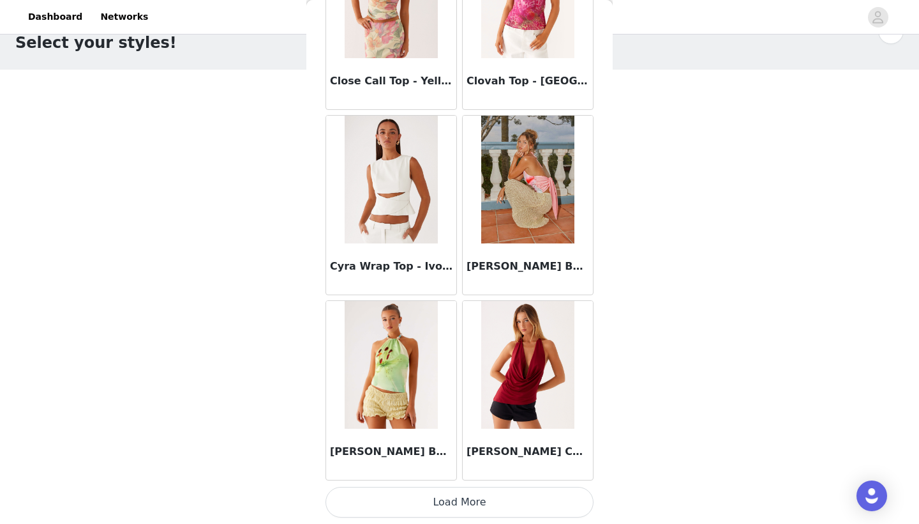
scroll to position [33, 0]
click at [455, 468] on div "Dalila Beaded Tie Back Top - Yellow Floral" at bounding box center [391, 453] width 130 height 51
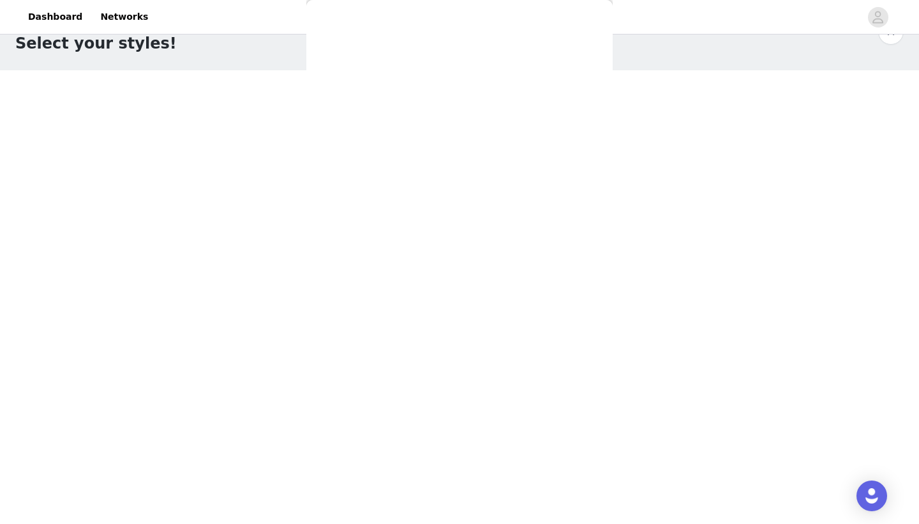
click at [455, 468] on div "Back Aimee Top - Yellow Aliah Knit Top - Yellow Anais Scarf Top - Sicily Sunset…" at bounding box center [459, 262] width 306 height 524
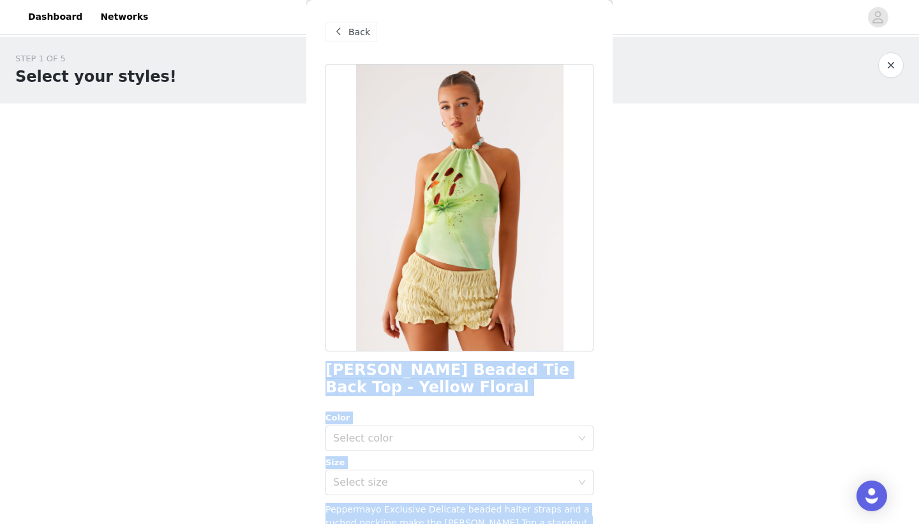
scroll to position [0, 0]
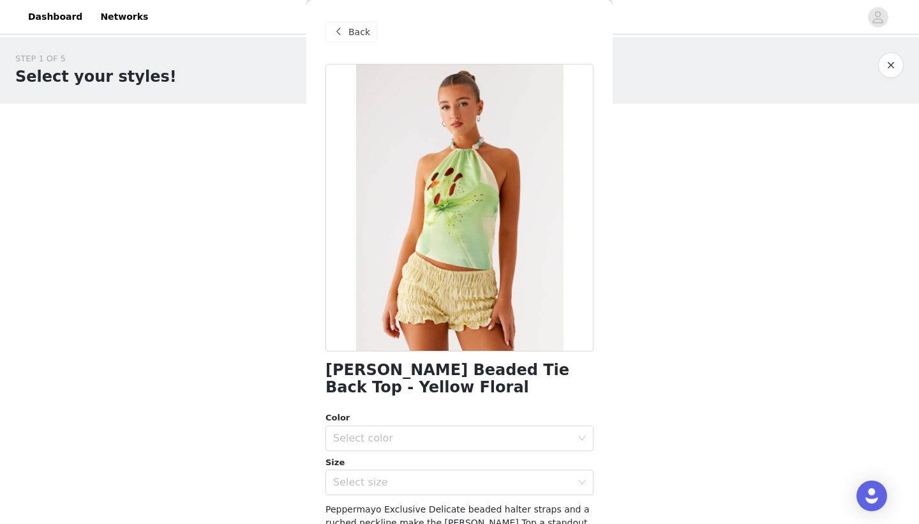
click at [364, 29] on span "Back" at bounding box center [360, 32] width 22 height 13
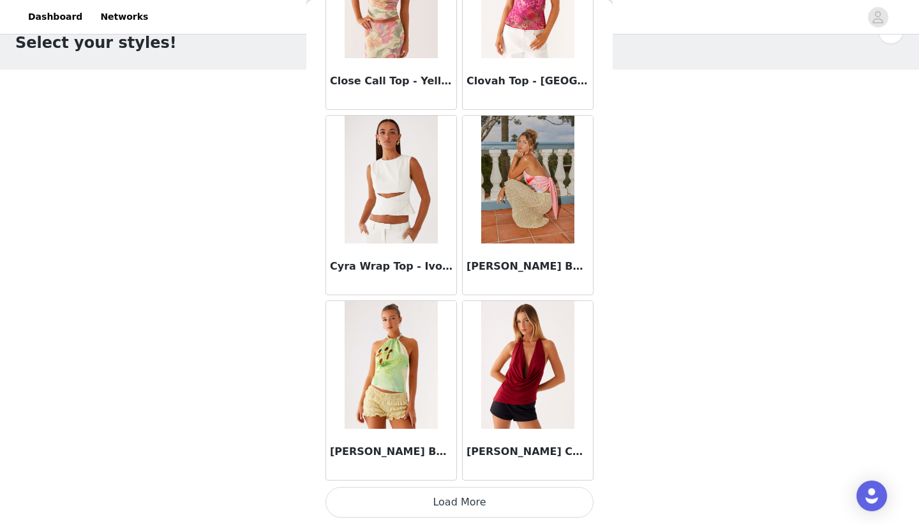
scroll to position [33, 0]
click at [465, 499] on button "Load More" at bounding box center [460, 502] width 268 height 31
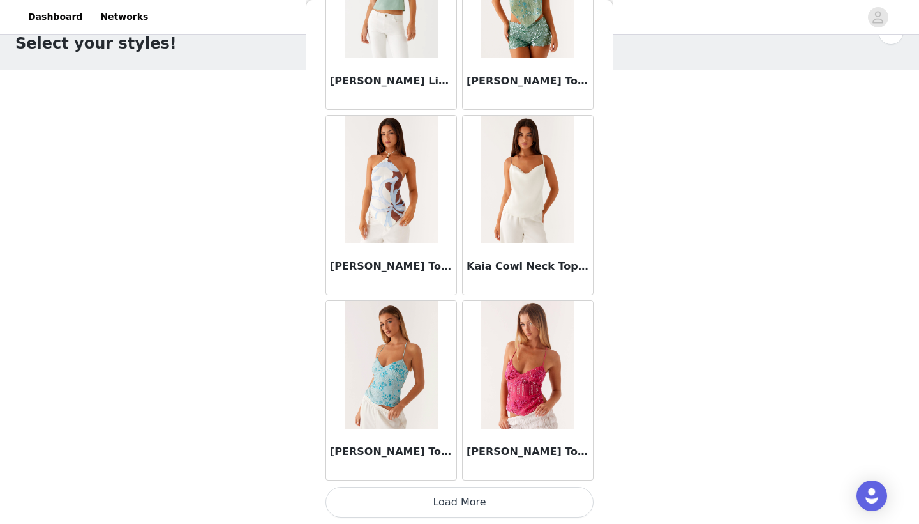
click at [459, 508] on button "Load More" at bounding box center [460, 502] width 268 height 31
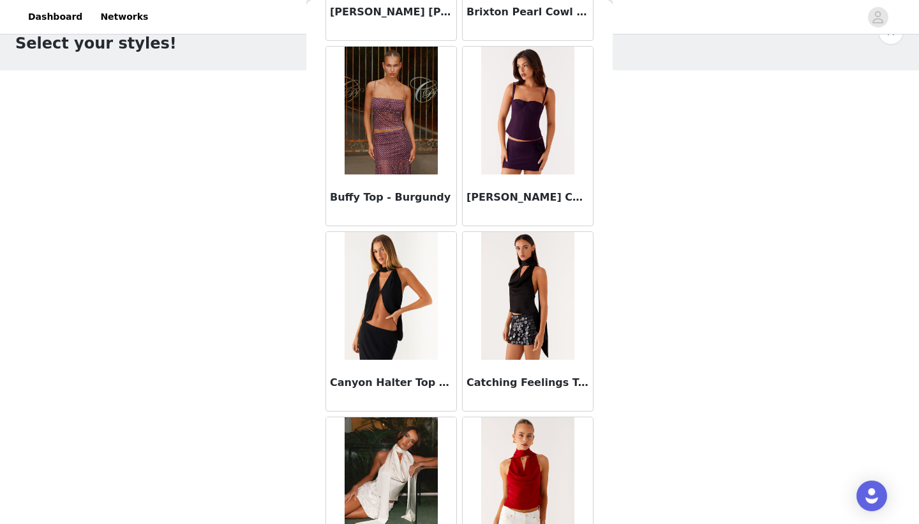
scroll to position [1881, 0]
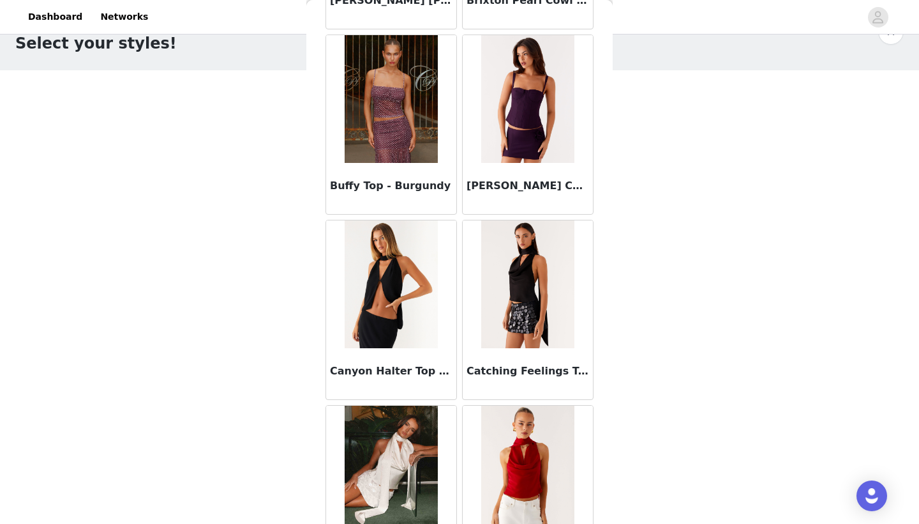
click at [539, 297] on img at bounding box center [527, 284] width 93 height 128
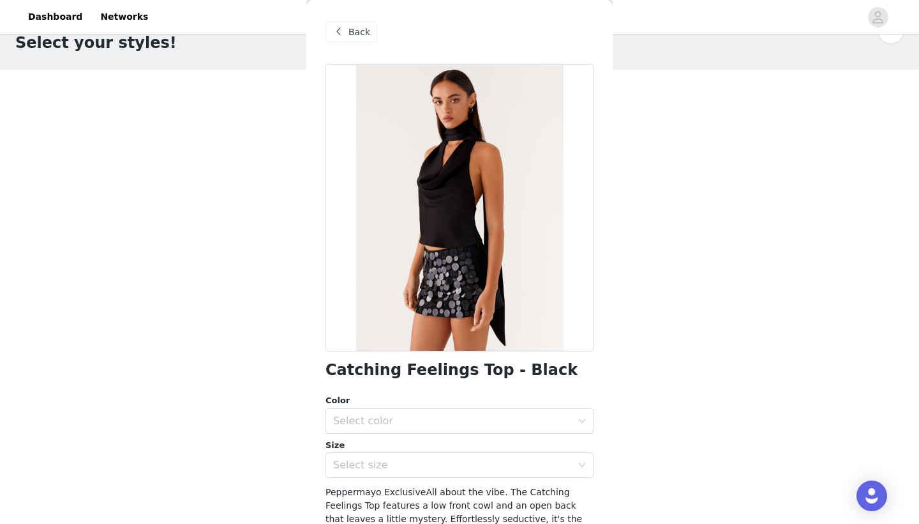
scroll to position [33, 0]
click at [410, 427] on div "Select color" at bounding box center [455, 421] width 245 height 24
click at [392, 451] on li "Black" at bounding box center [460, 448] width 268 height 20
click at [393, 459] on div "Select size" at bounding box center [452, 464] width 239 height 13
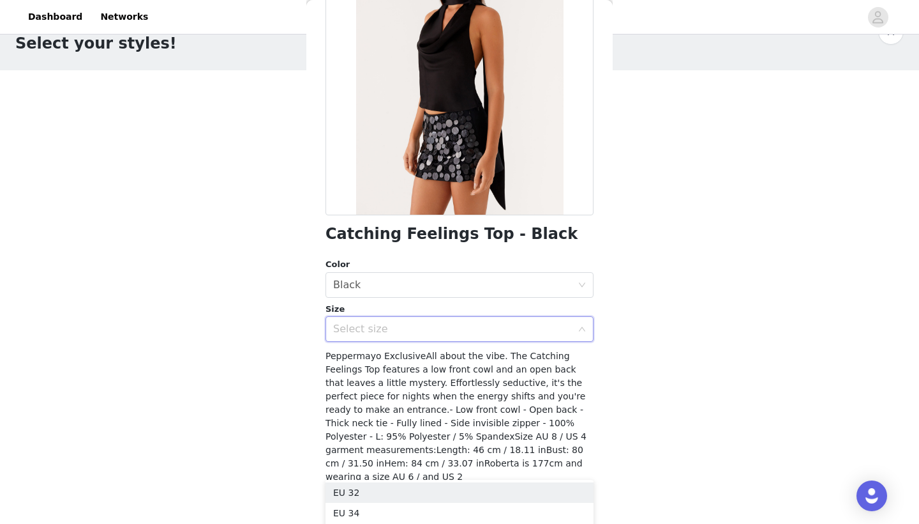
scroll to position [135, 0]
click at [424, 326] on div "Select size" at bounding box center [452, 329] width 239 height 13
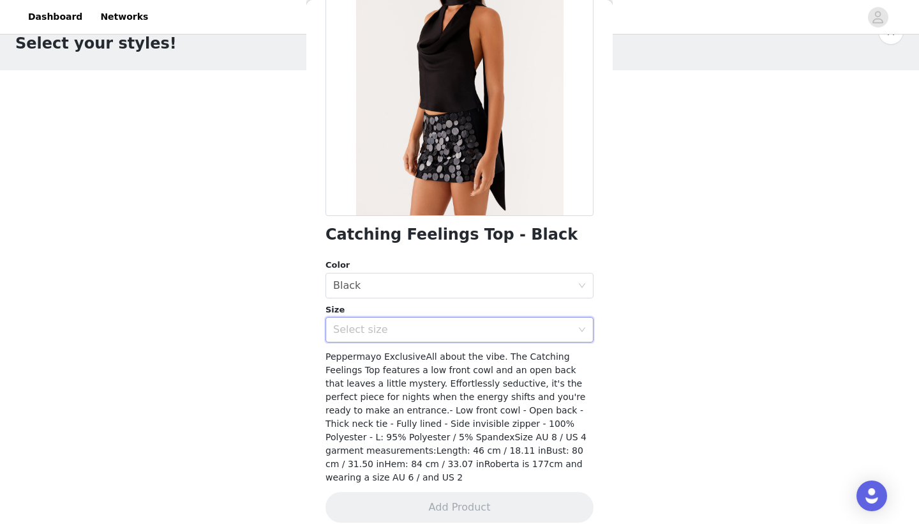
click at [411, 340] on div "Select size" at bounding box center [455, 329] width 245 height 24
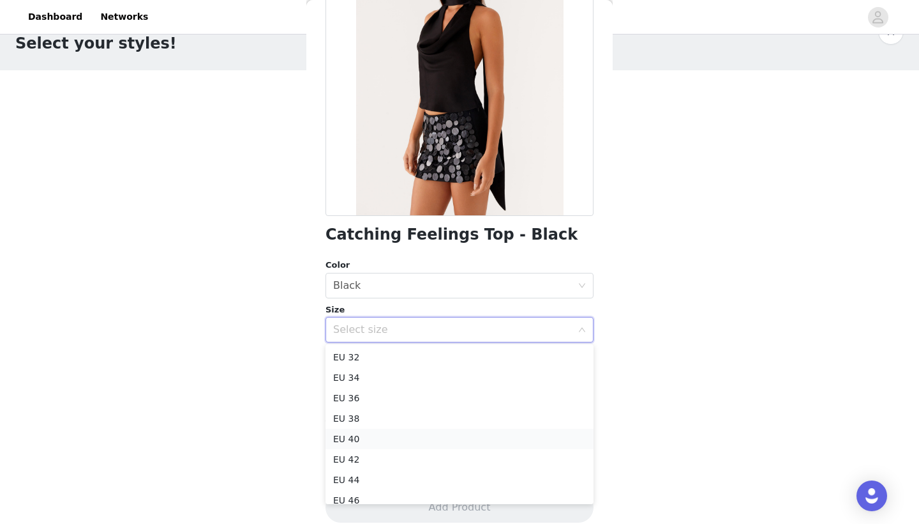
click at [393, 437] on li "EU 40" at bounding box center [460, 438] width 268 height 20
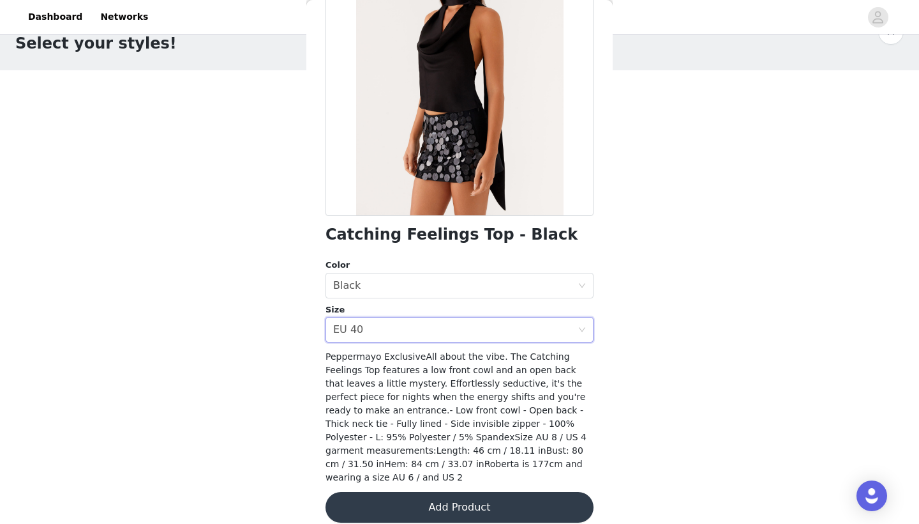
click at [405, 500] on button "Add Product" at bounding box center [460, 507] width 268 height 31
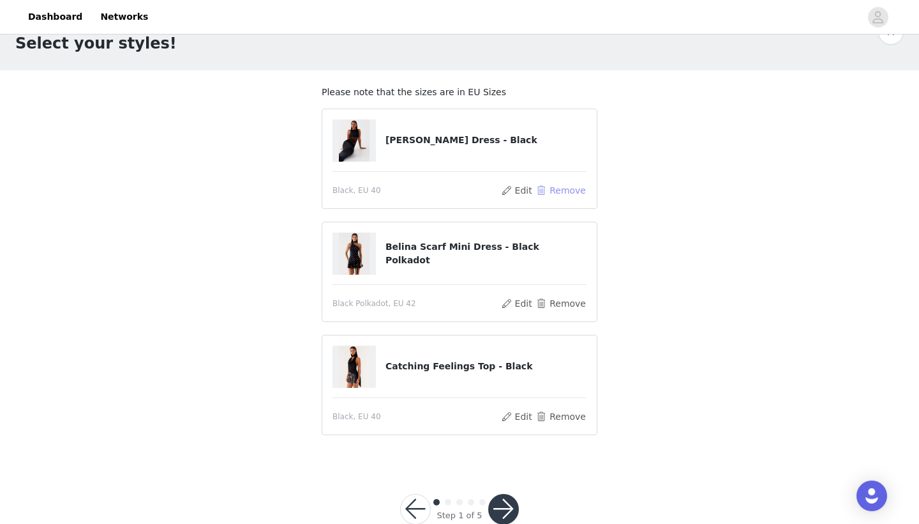
click at [546, 190] on button "Remove" at bounding box center [561, 190] width 51 height 15
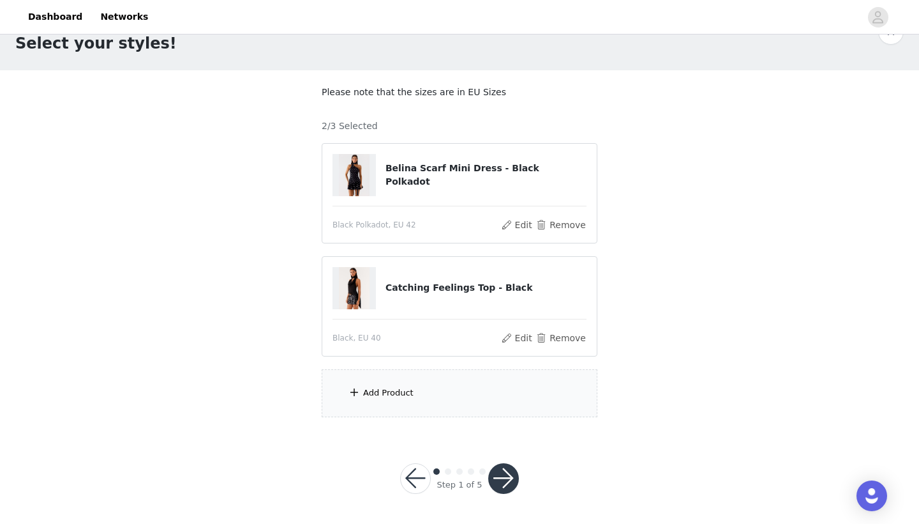
click at [437, 395] on div "Add Product" at bounding box center [460, 393] width 276 height 48
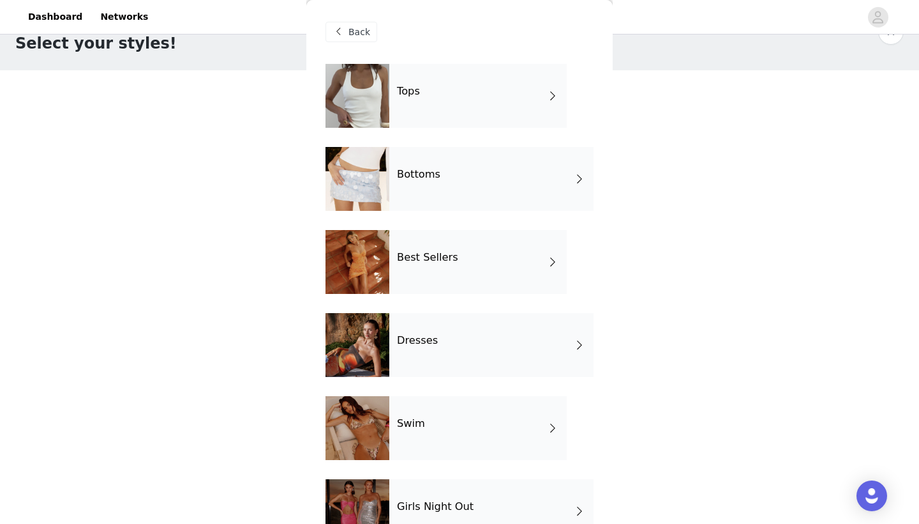
click at [469, 156] on div "Bottoms" at bounding box center [492, 179] width 204 height 64
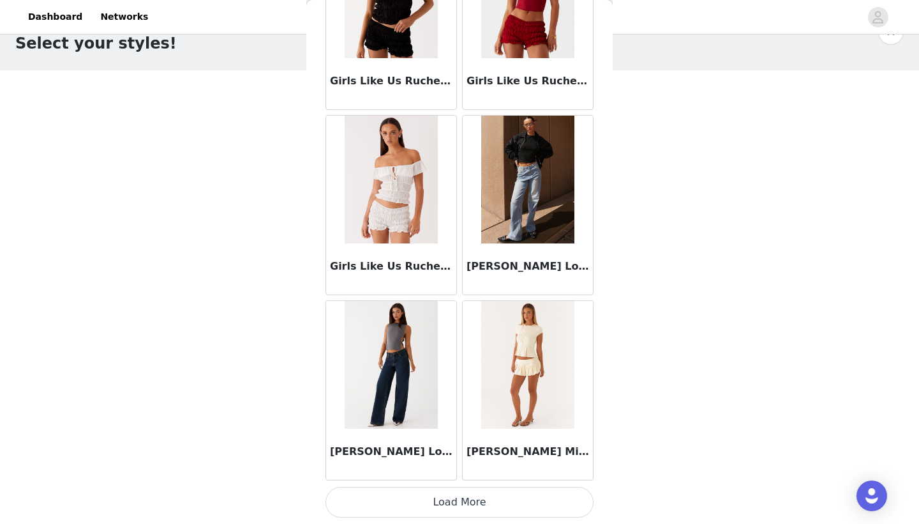
scroll to position [1430, 0]
click at [431, 501] on button "Load More" at bounding box center [460, 502] width 268 height 31
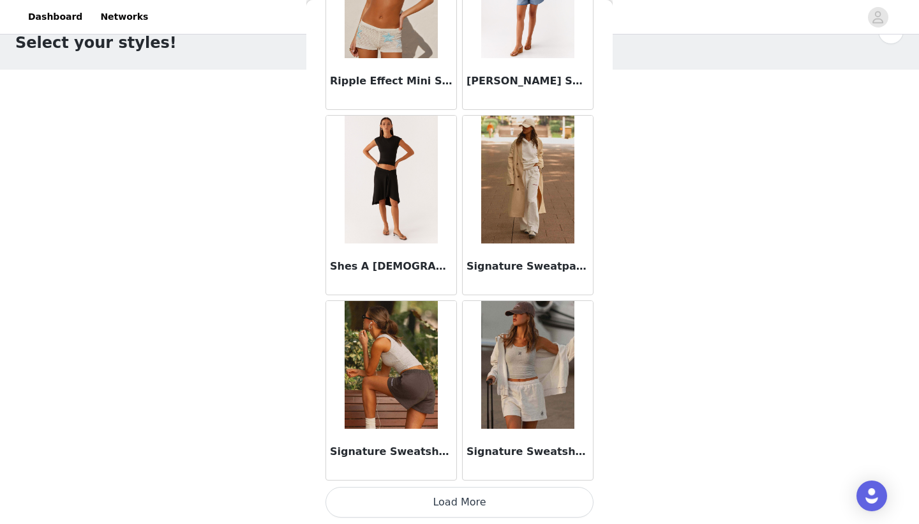
scroll to position [33, 0]
click at [476, 491] on button "Load More" at bounding box center [460, 502] width 268 height 31
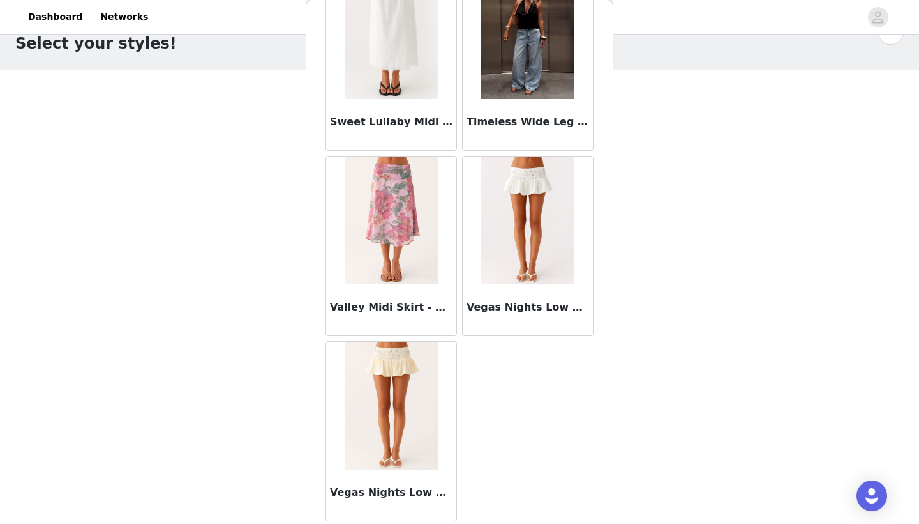
scroll to position [3982, 0]
click at [573, 101] on div "Timeless Wide Leg Jeans - Bleached Blue" at bounding box center [528, 124] width 130 height 51
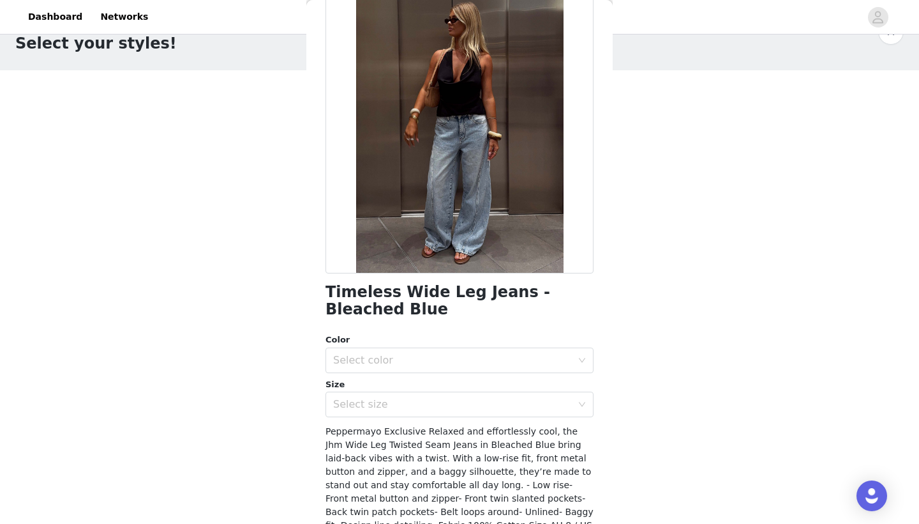
scroll to position [144, 0]
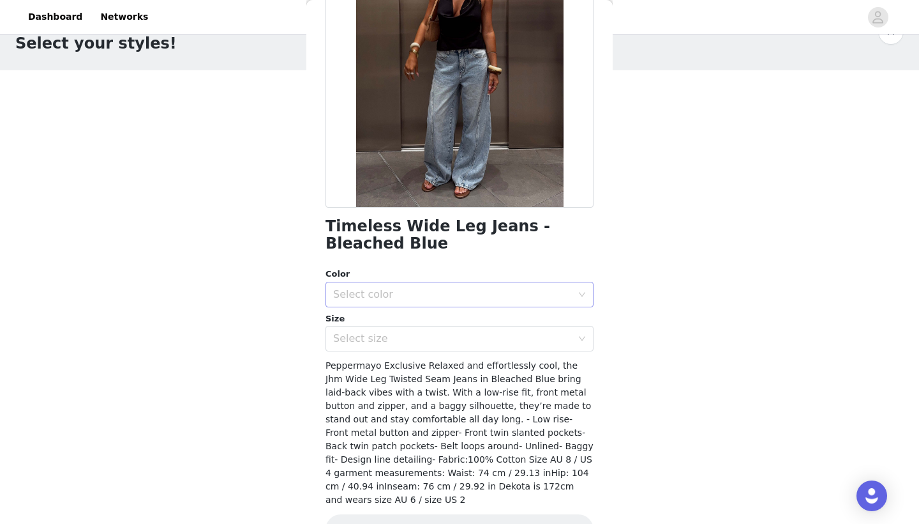
click at [478, 289] on div "Select color" at bounding box center [452, 294] width 239 height 13
click at [444, 325] on li "Bleached Blue" at bounding box center [460, 322] width 268 height 20
click at [444, 343] on div "Select size" at bounding box center [452, 338] width 239 height 13
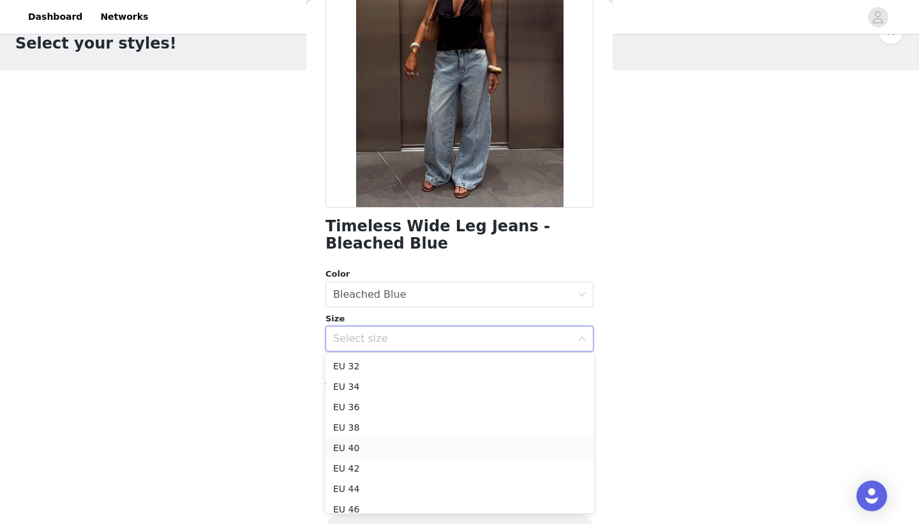
click at [374, 449] on li "EU 40" at bounding box center [460, 447] width 268 height 20
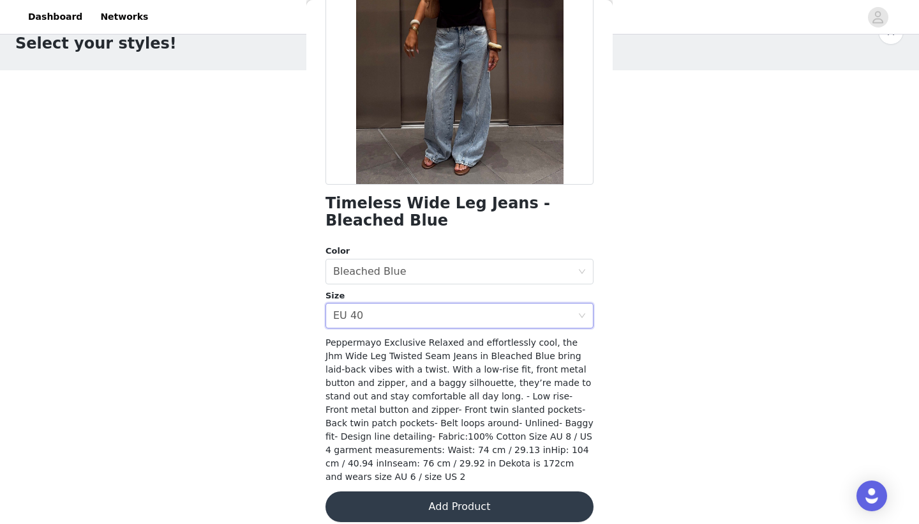
scroll to position [166, 0]
click at [412, 492] on button "Add Product" at bounding box center [460, 507] width 268 height 31
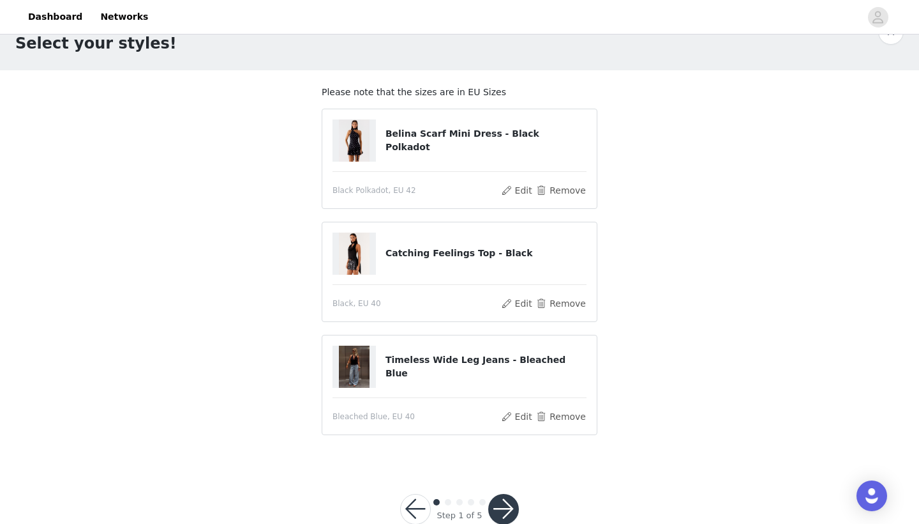
click at [501, 503] on button "button" at bounding box center [503, 509] width 31 height 31
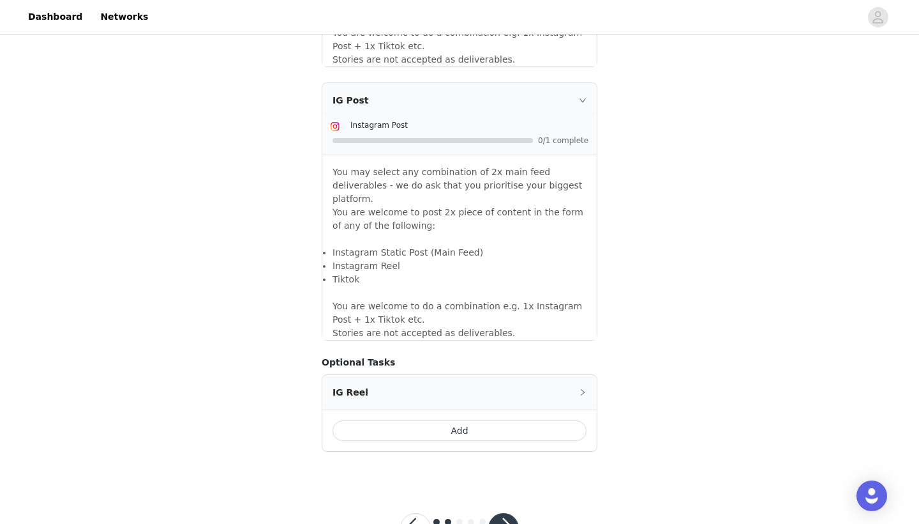
scroll to position [1056, 0]
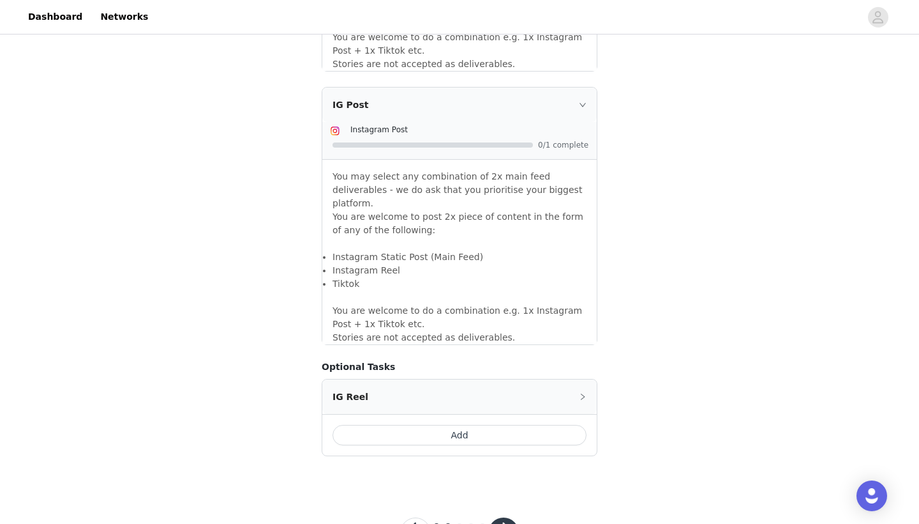
click at [515, 517] on button "button" at bounding box center [503, 532] width 31 height 31
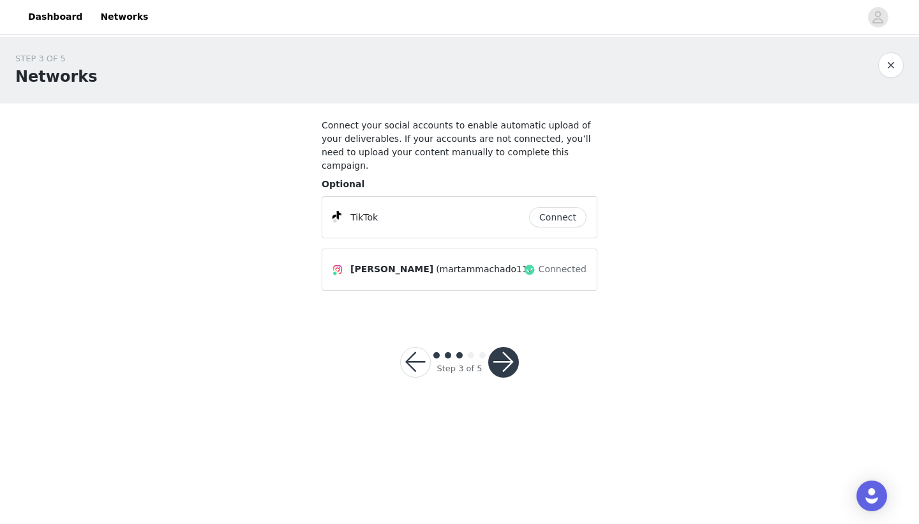
click at [563, 207] on button "Connect" at bounding box center [557, 217] width 57 height 20
click at [503, 347] on button "button" at bounding box center [503, 362] width 31 height 31
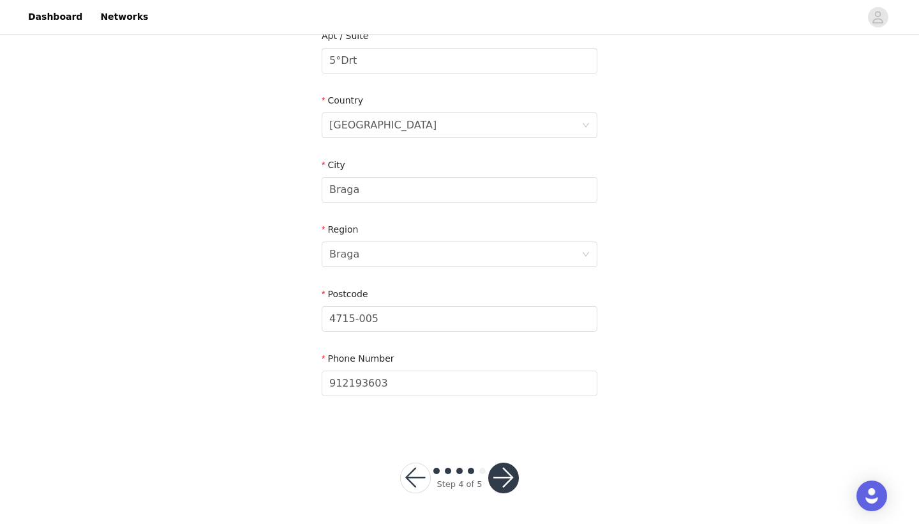
scroll to position [374, 0]
click at [518, 487] on div at bounding box center [503, 478] width 31 height 31
click at [513, 483] on button "button" at bounding box center [503, 478] width 31 height 31
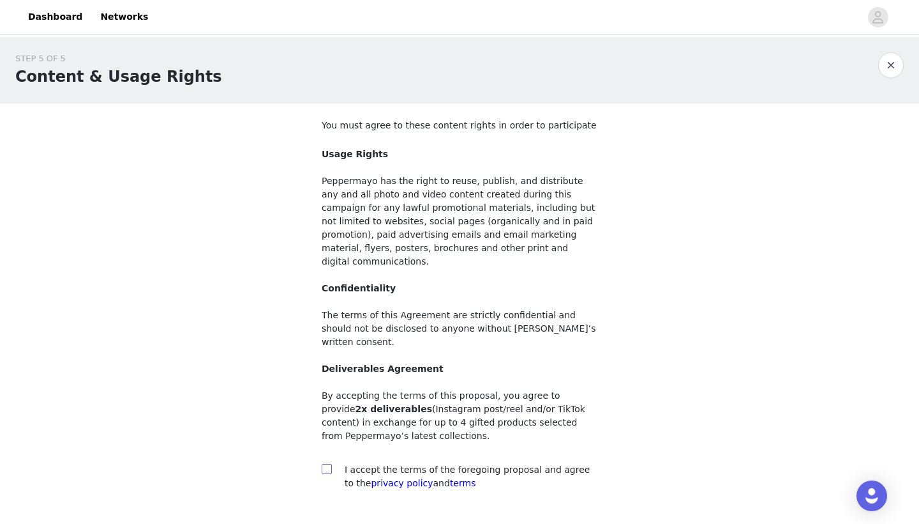
click at [325, 464] on input "checkbox" at bounding box center [326, 468] width 9 height 9
checkbox input "true"
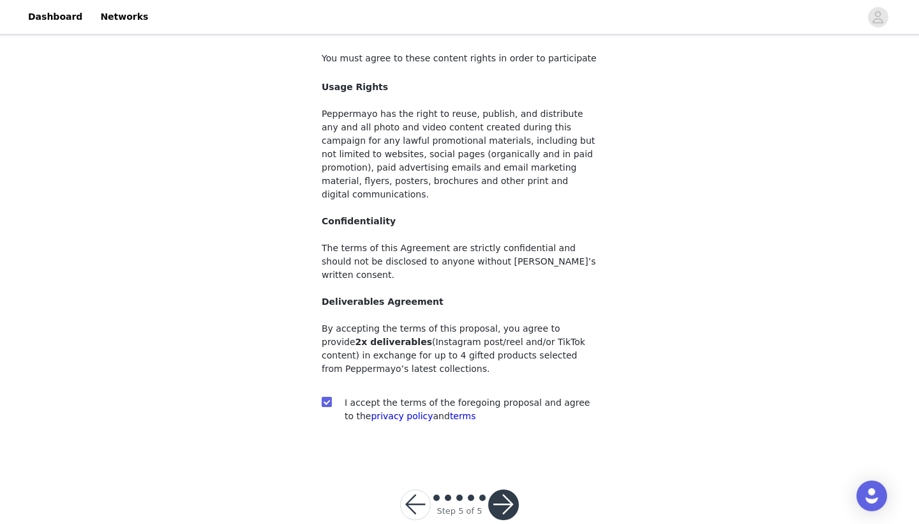
scroll to position [66, 0]
click at [510, 490] on button "button" at bounding box center [503, 505] width 31 height 31
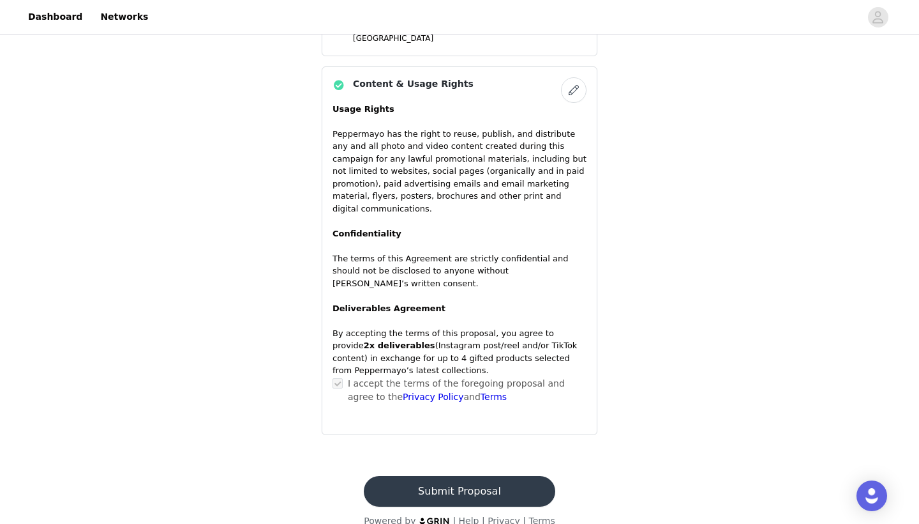
click at [506, 480] on button "Submit Proposal" at bounding box center [459, 491] width 191 height 31
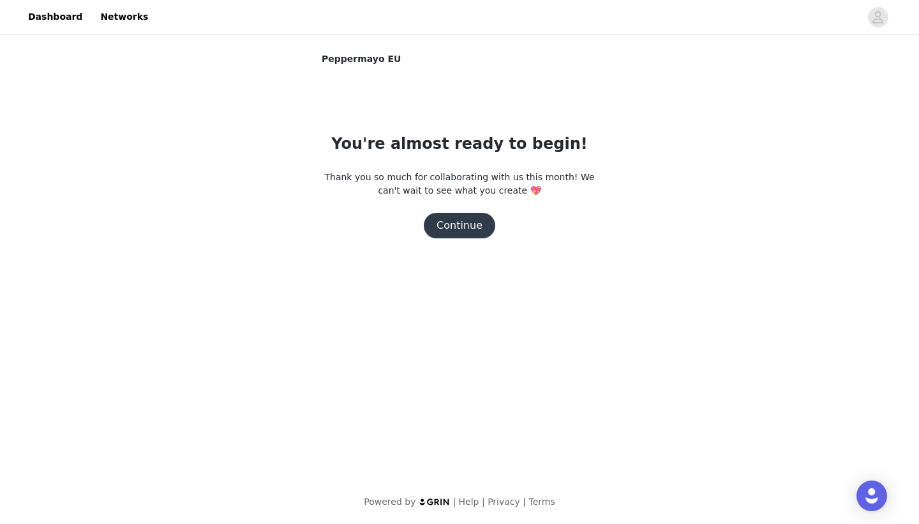
click at [446, 225] on button "Continue" at bounding box center [460, 226] width 72 height 26
